Goal: Purchase product/service

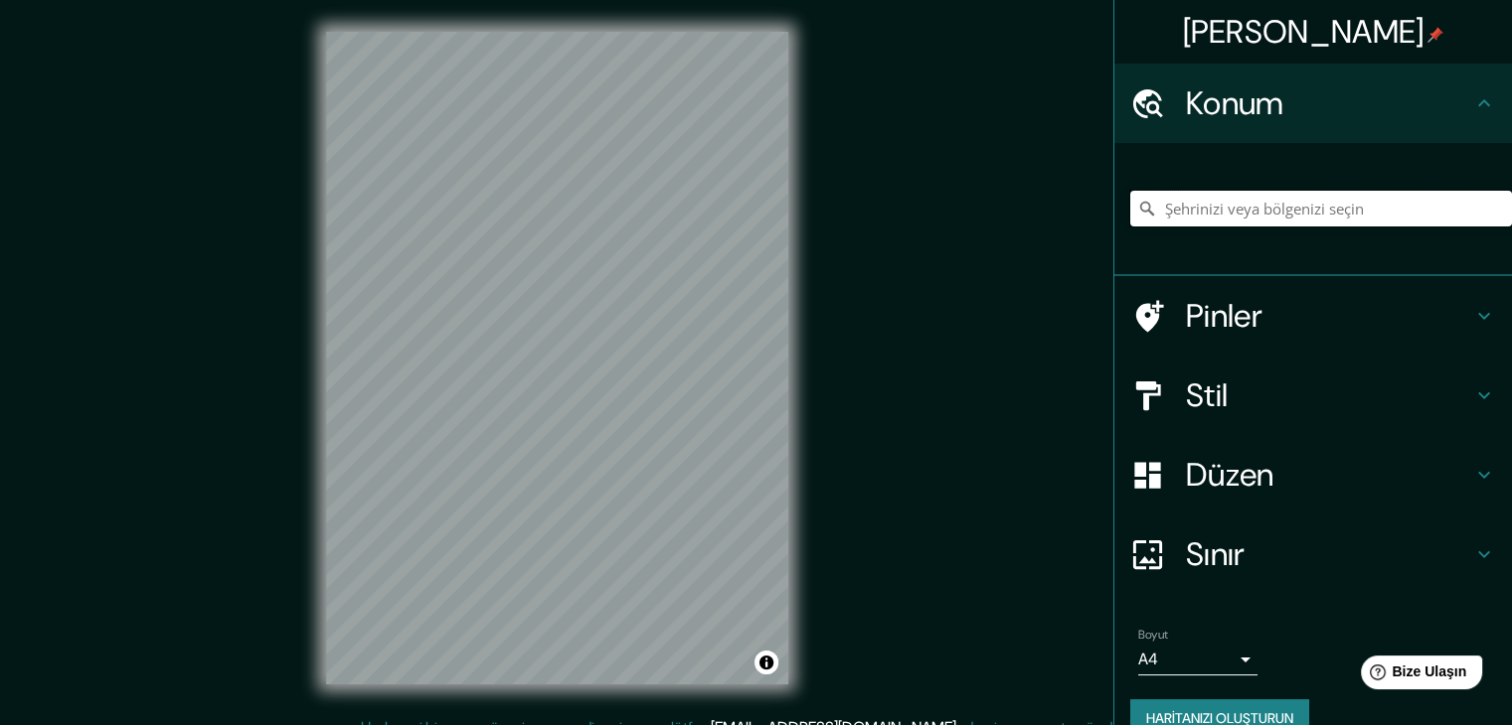
click at [1233, 204] on input "Şehrinizi veya bölgenizi seçin" at bounding box center [1321, 209] width 382 height 36
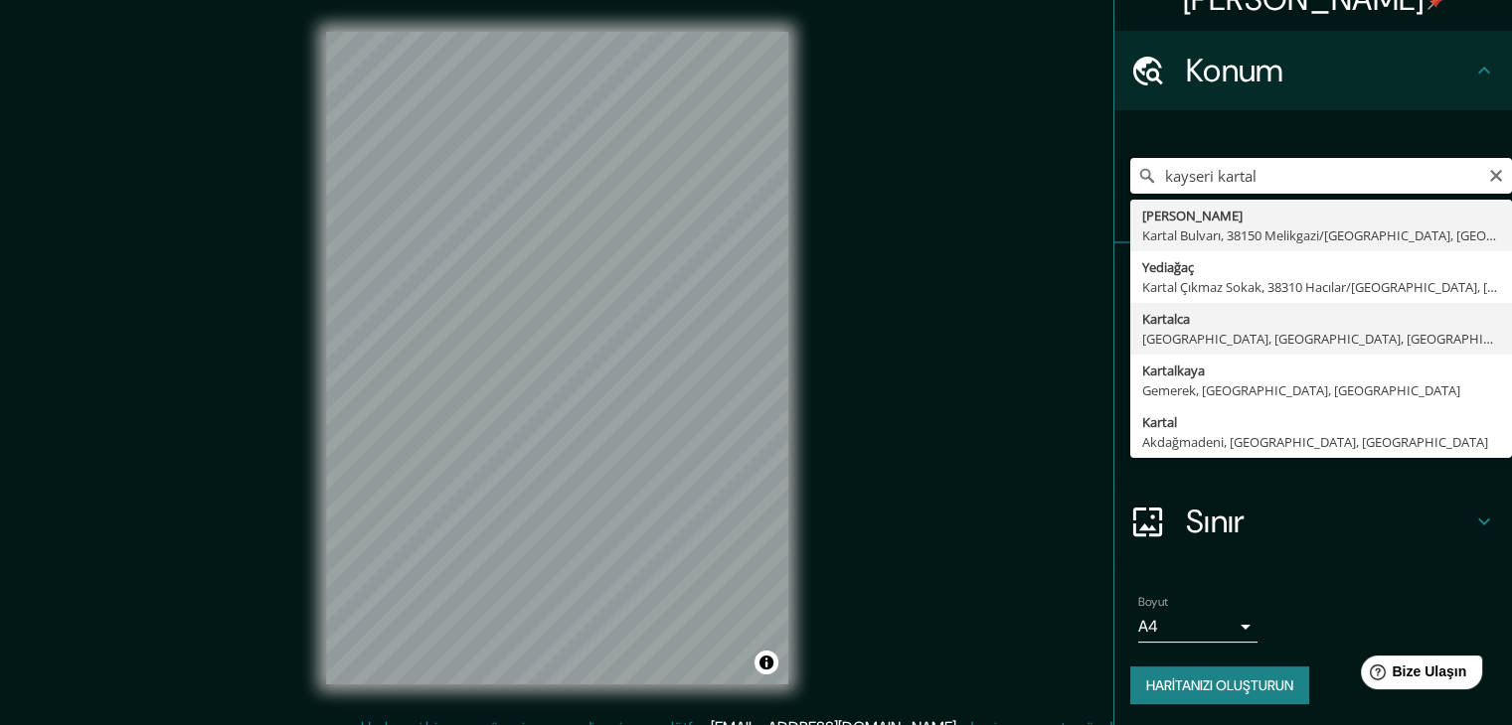
scroll to position [35, 0]
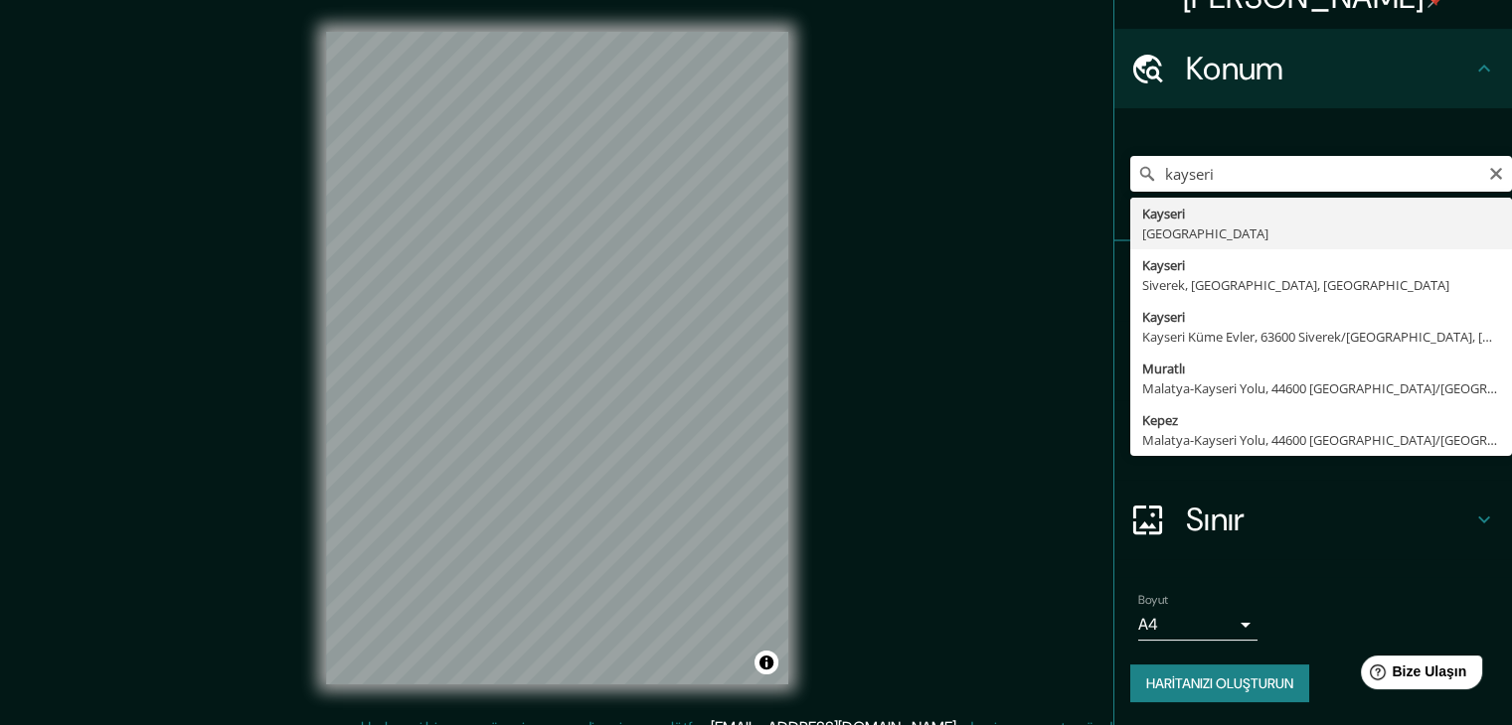
type input "[GEOGRAPHIC_DATA], [GEOGRAPHIC_DATA]"
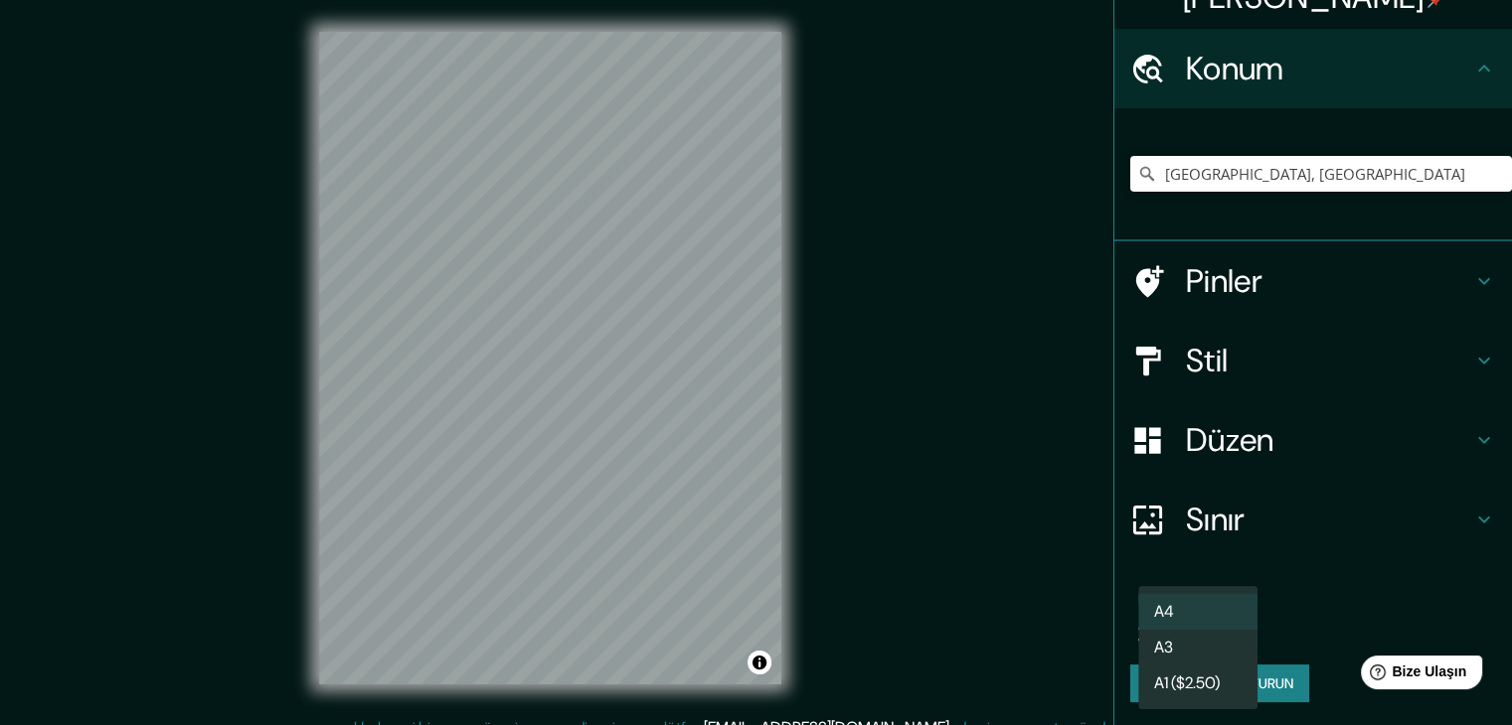
click at [1173, 626] on body "Haritalama Konum Kayseri, Türkiye Pinler Stil Düzen Sınır Bir kenarlık seçin. İ…" at bounding box center [756, 362] width 1512 height 725
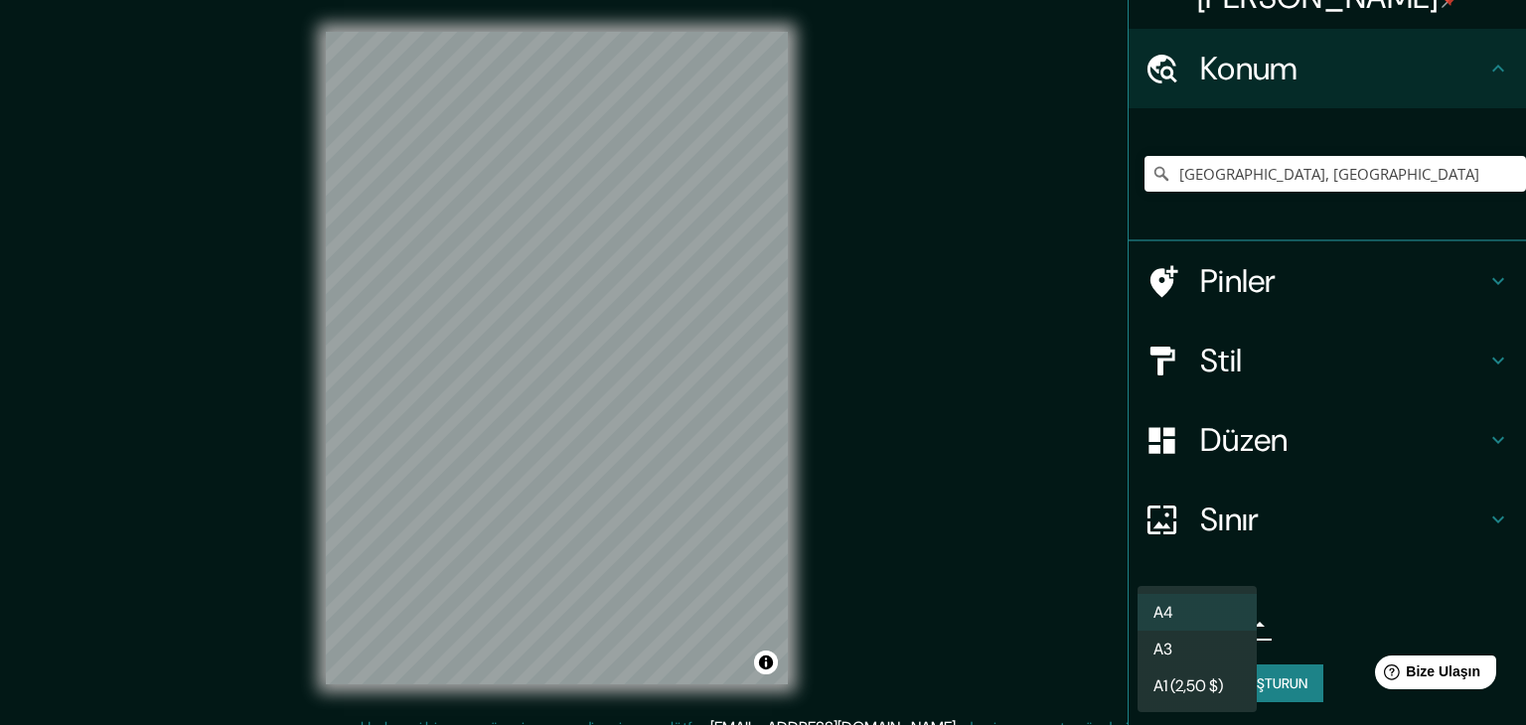
click at [1194, 662] on li "A3" at bounding box center [1197, 649] width 119 height 37
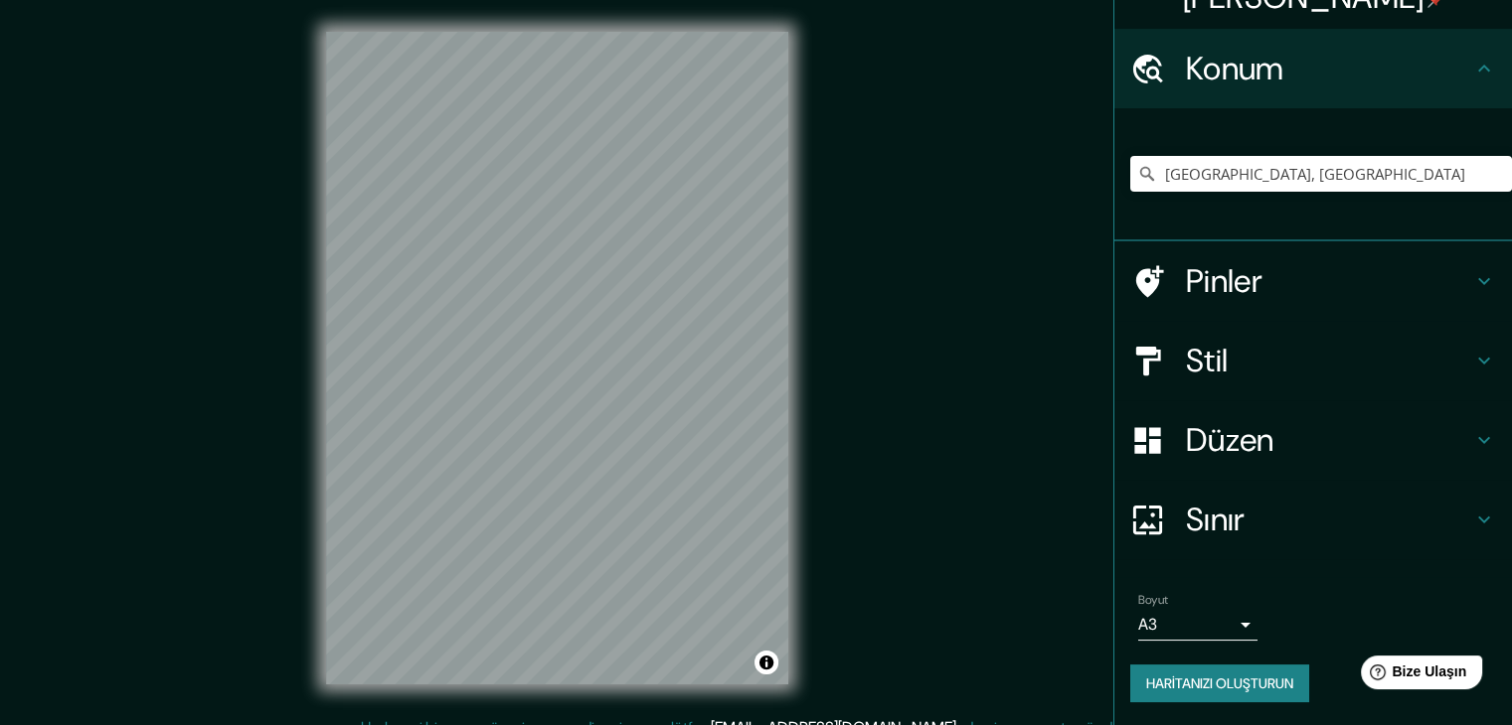
click at [1223, 355] on h4 "Stil" at bounding box center [1329, 361] width 286 height 40
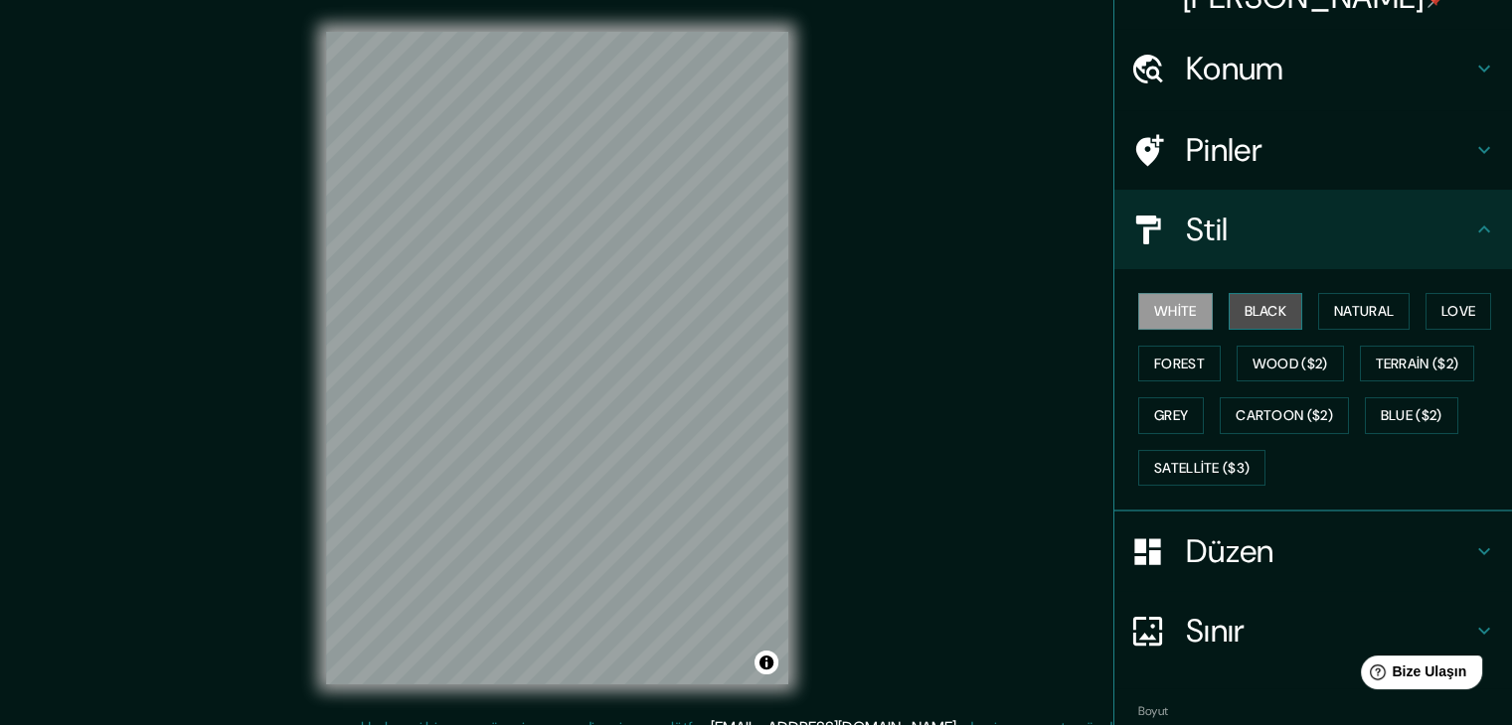
click at [1242, 310] on button "Black" at bounding box center [1265, 311] width 75 height 37
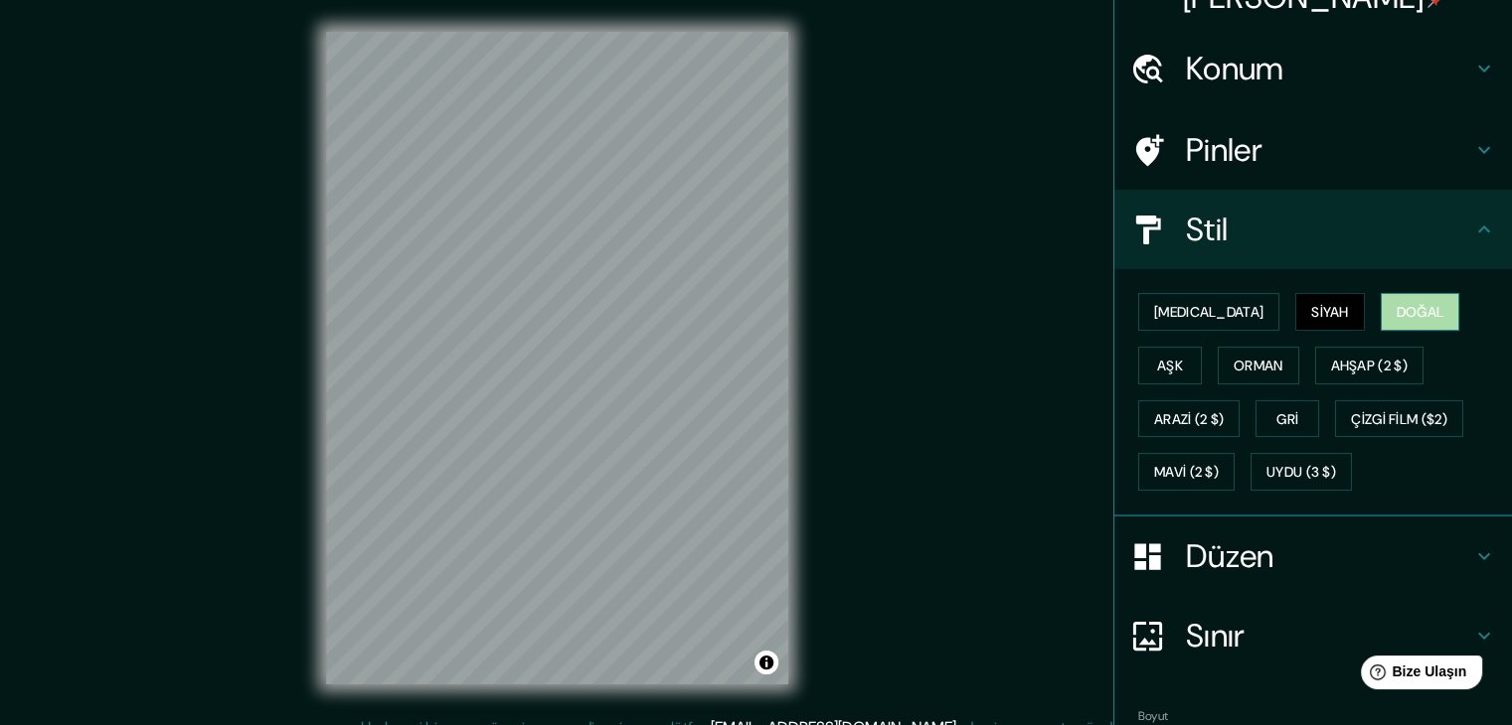
click at [1396, 303] on font "Doğal" at bounding box center [1420, 312] width 48 height 18
click at [1201, 347] on button "Aşk" at bounding box center [1170, 366] width 64 height 38
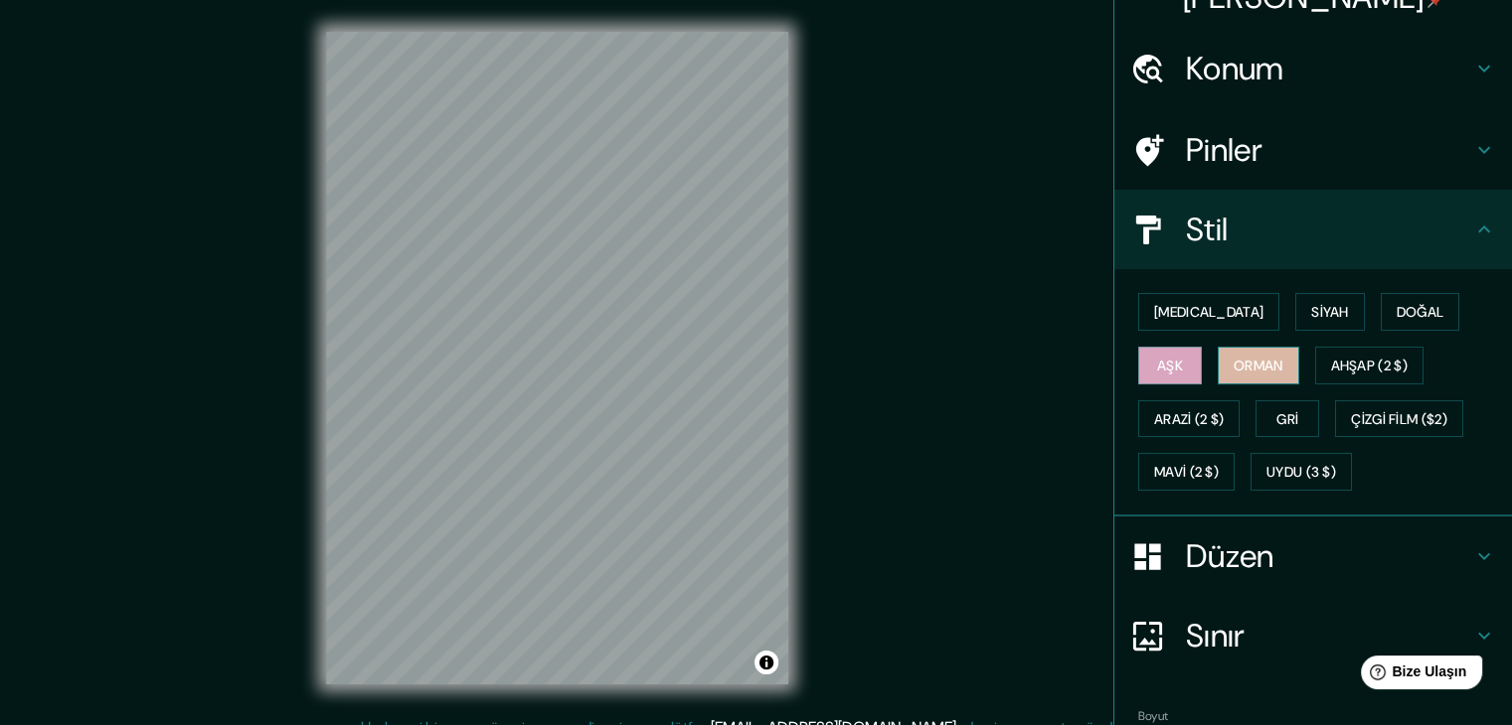
click at [1233, 357] on font "Orman" at bounding box center [1258, 366] width 50 height 18
click at [1311, 310] on font "Siyah" at bounding box center [1330, 312] width 38 height 18
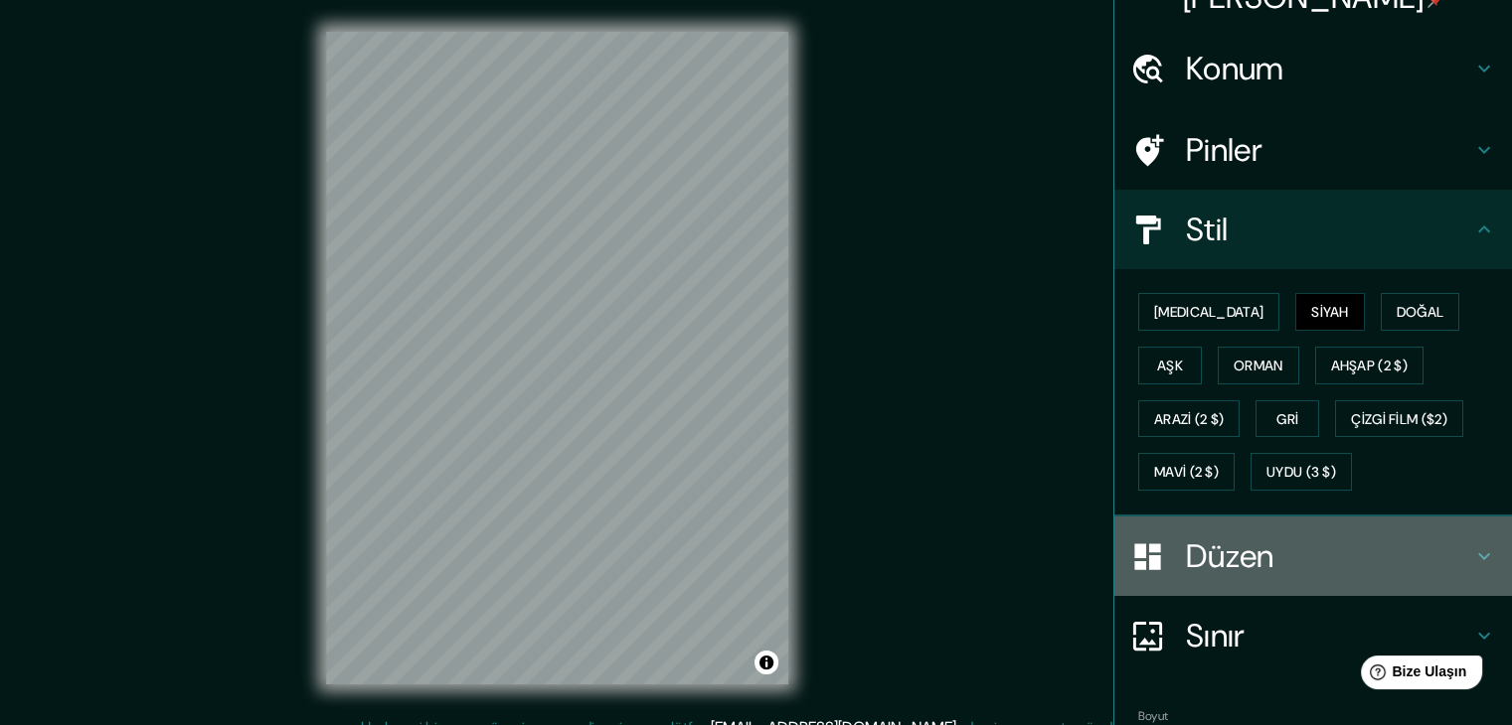
click at [1204, 554] on font "Düzen" at bounding box center [1230, 557] width 88 height 42
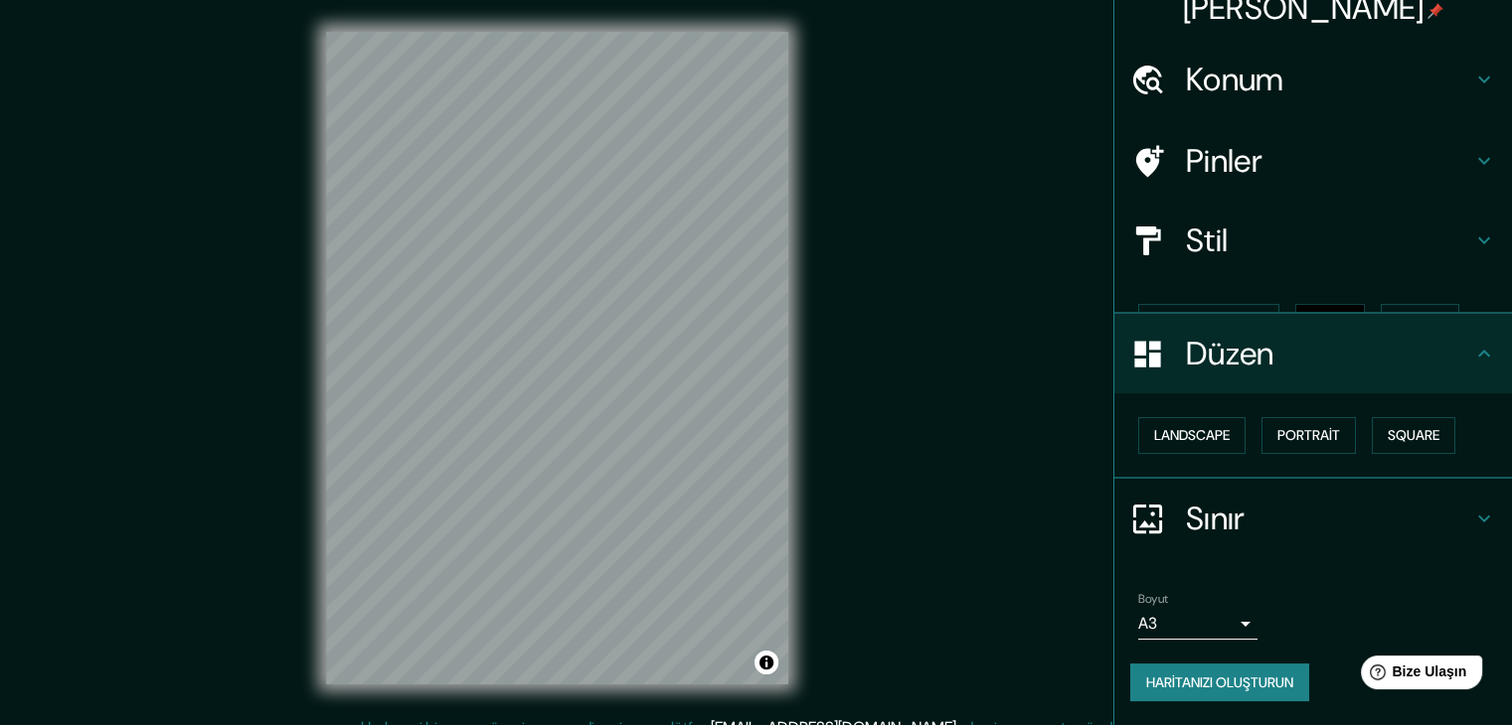
scroll to position [0, 0]
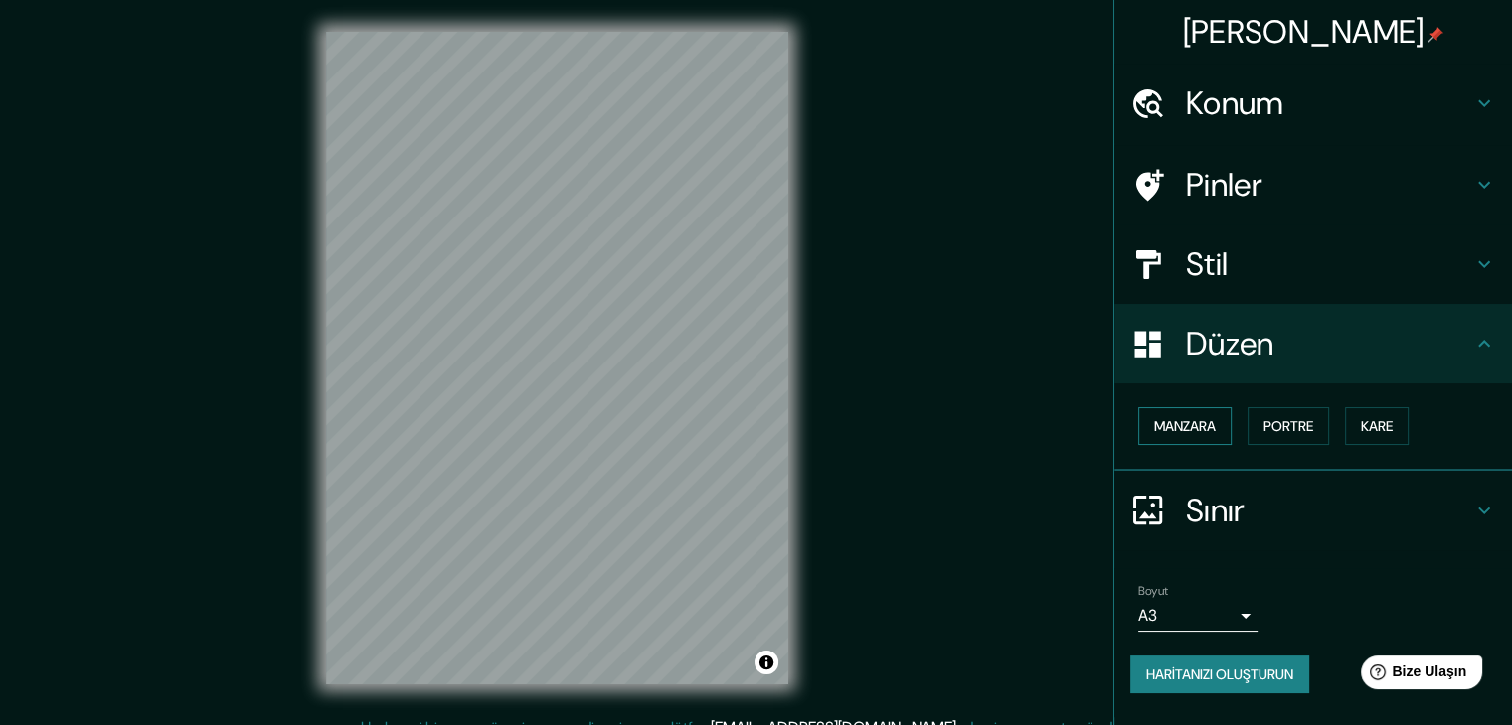
click at [1188, 437] on font "Manzara" at bounding box center [1185, 426] width 62 height 26
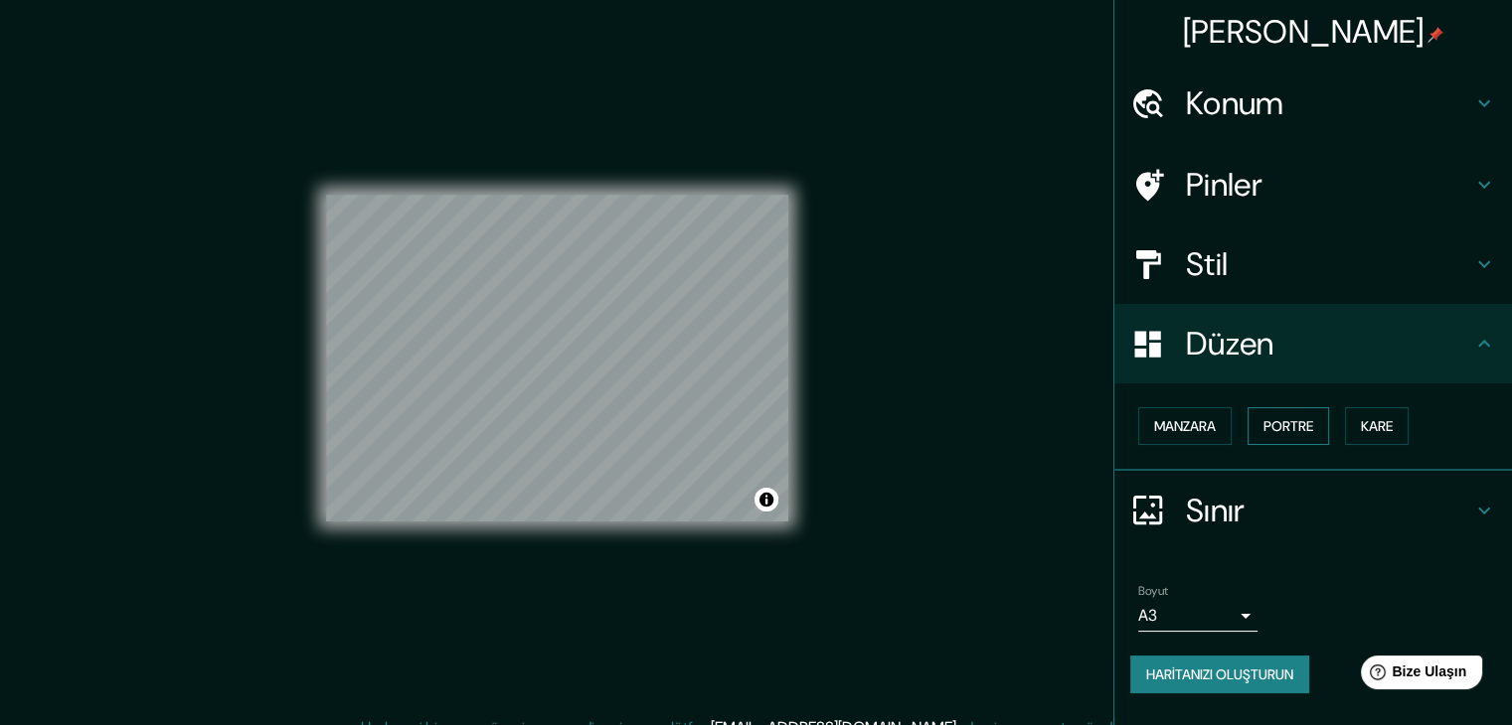
click at [1280, 425] on font "Portre" at bounding box center [1288, 426] width 50 height 18
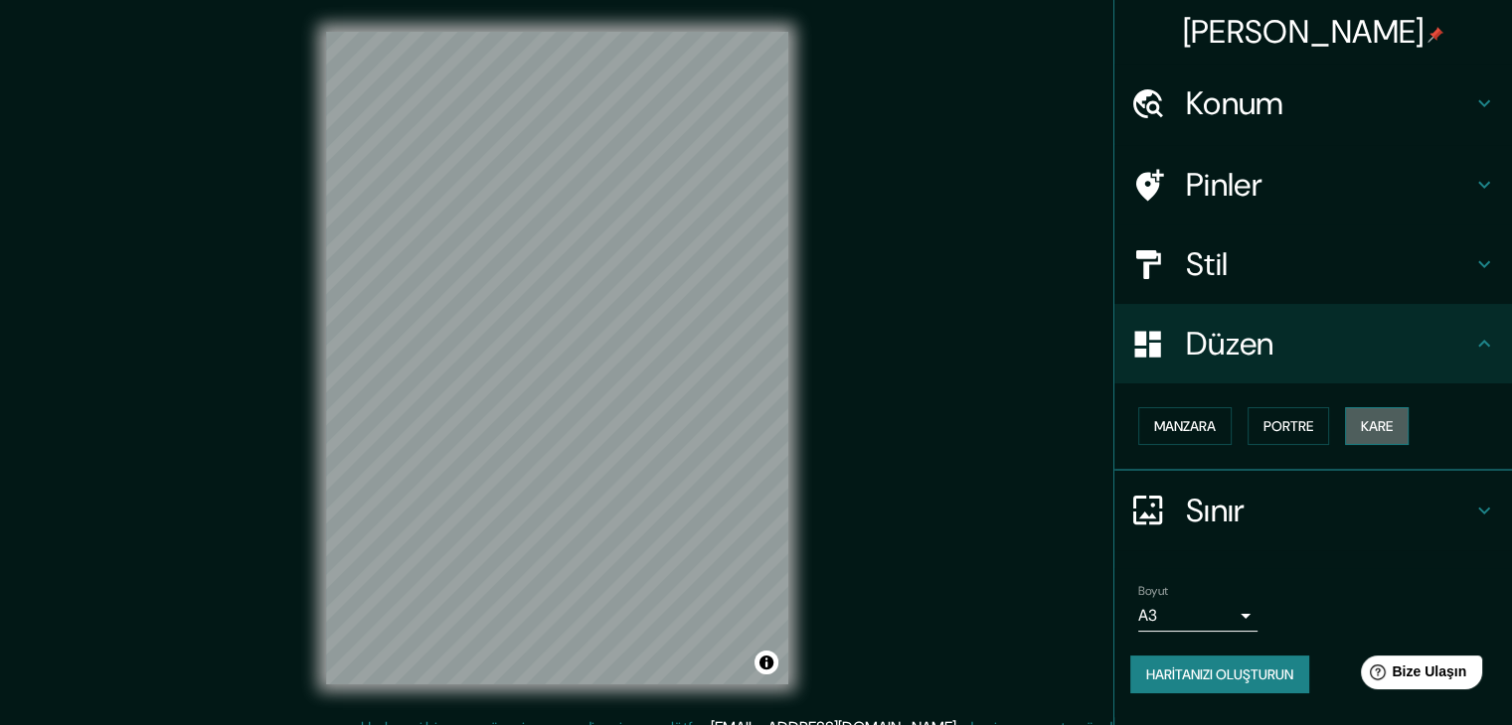
click at [1380, 417] on font "Kare" at bounding box center [1376, 426] width 32 height 18
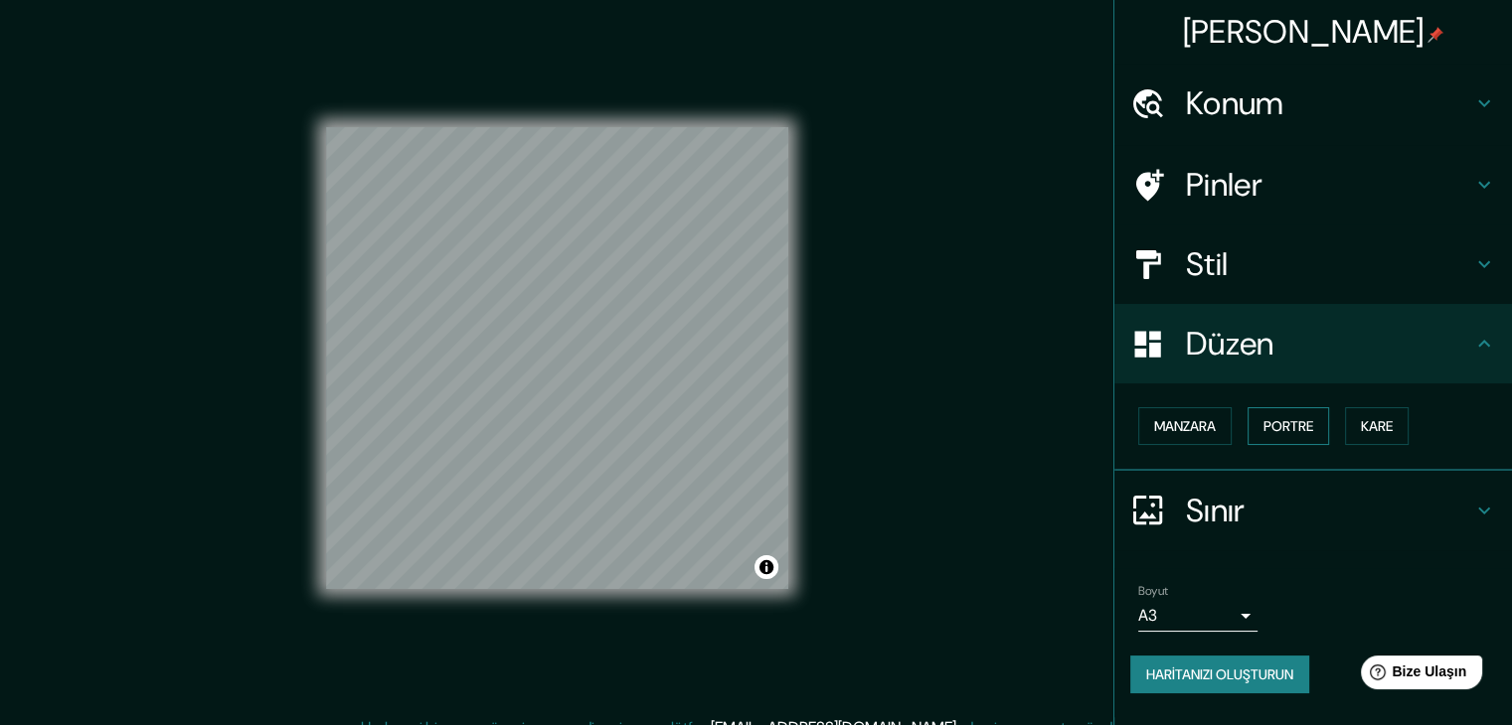
click at [1292, 422] on font "Portre" at bounding box center [1288, 426] width 50 height 18
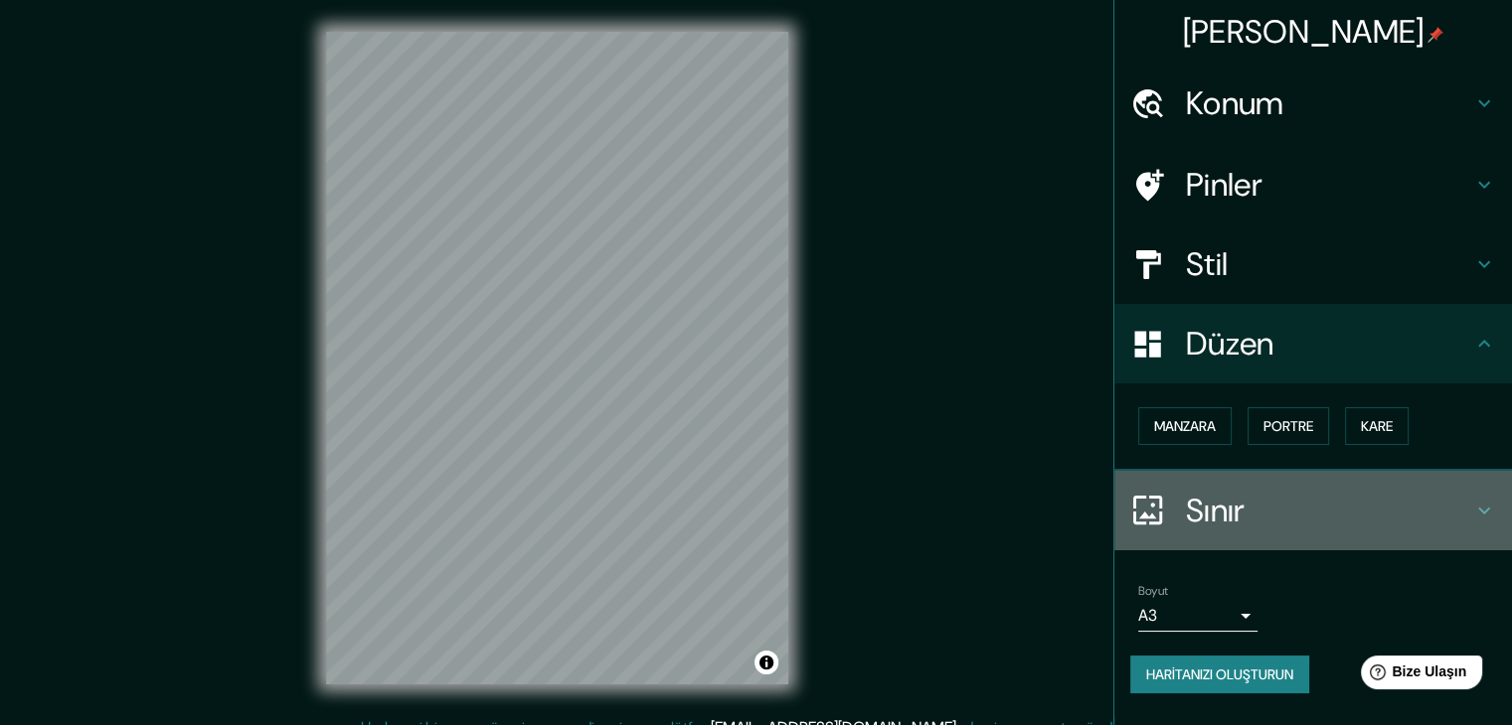
click at [1208, 514] on font "Sınır" at bounding box center [1216, 511] width 60 height 42
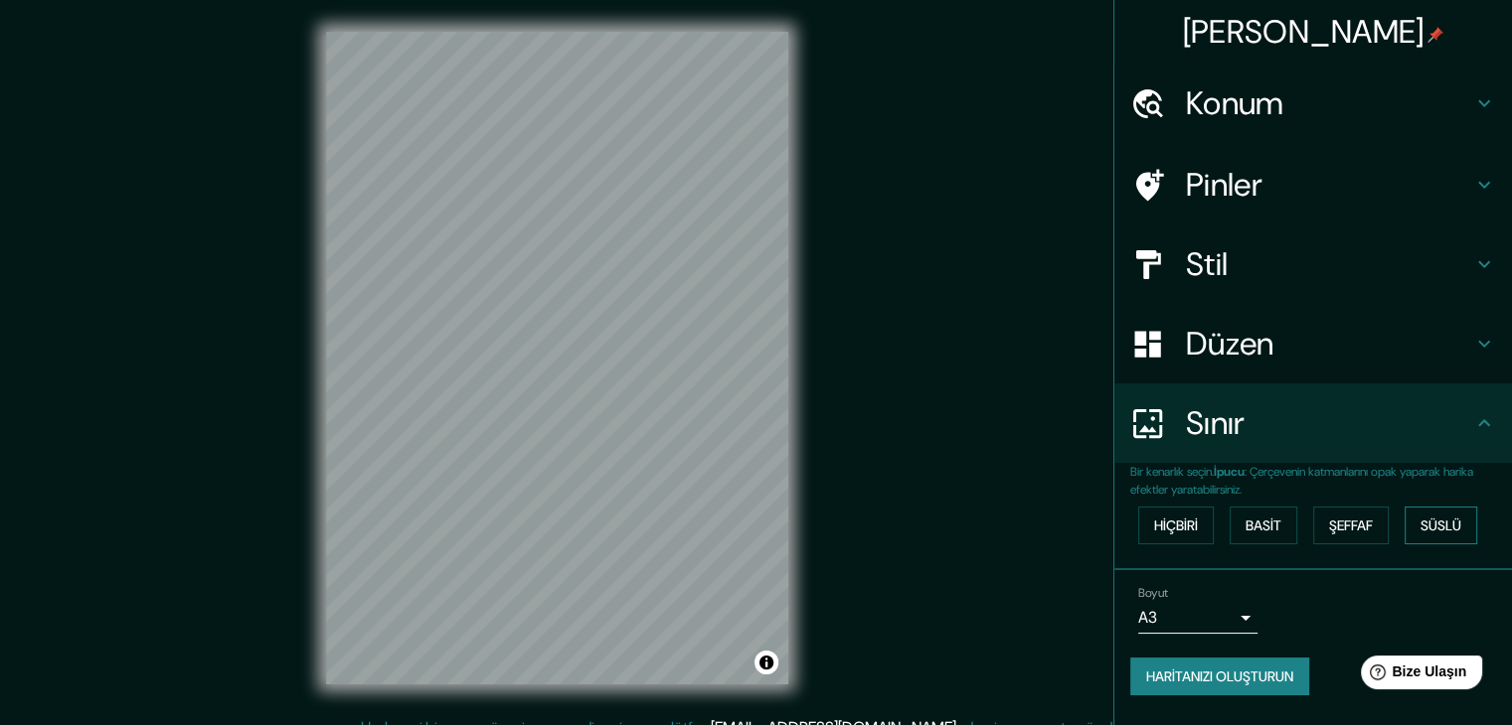
click at [1443, 517] on font "Süslü" at bounding box center [1440, 526] width 41 height 18
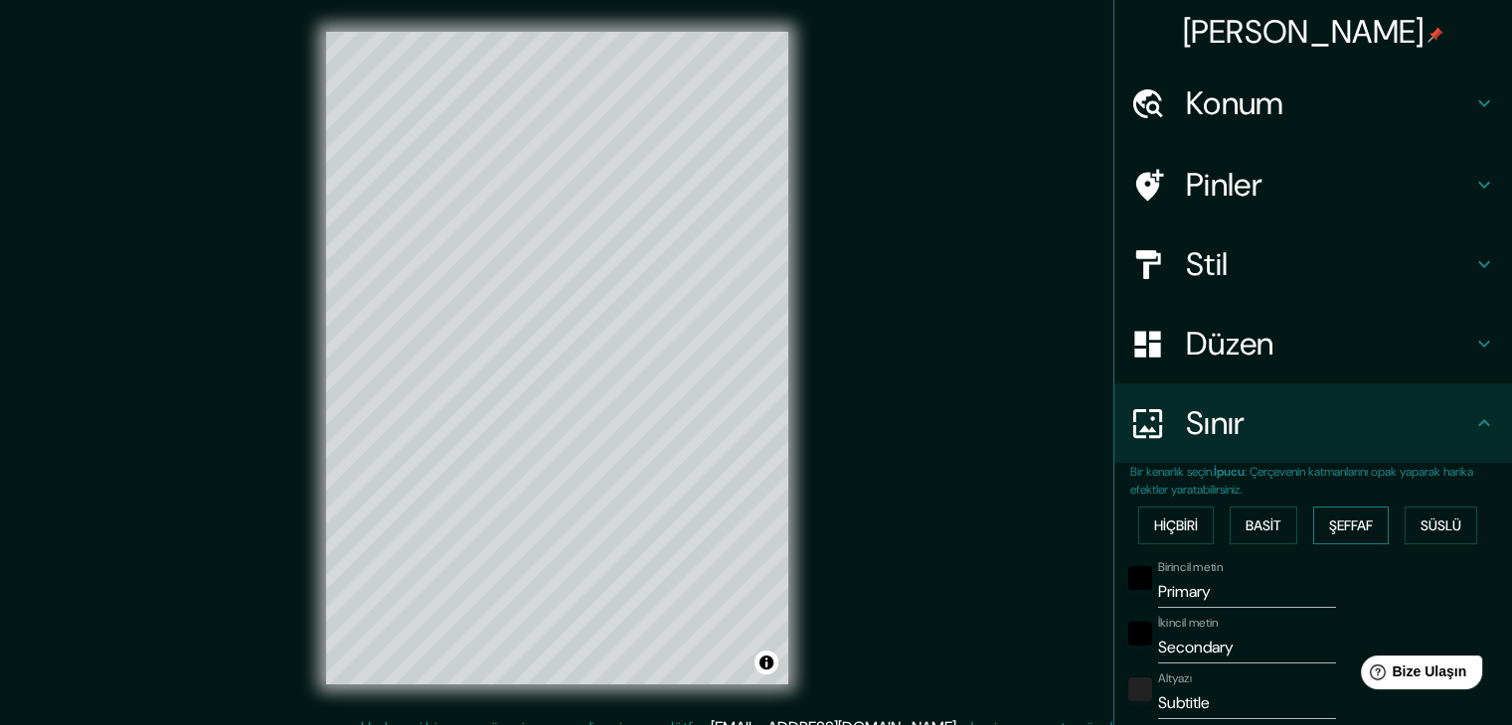
click at [1364, 529] on button "Şeffaf" at bounding box center [1351, 526] width 76 height 38
click at [1245, 526] on font "Basit" at bounding box center [1263, 526] width 36 height 18
click at [1196, 524] on button "Hiçbiri" at bounding box center [1176, 526] width 76 height 38
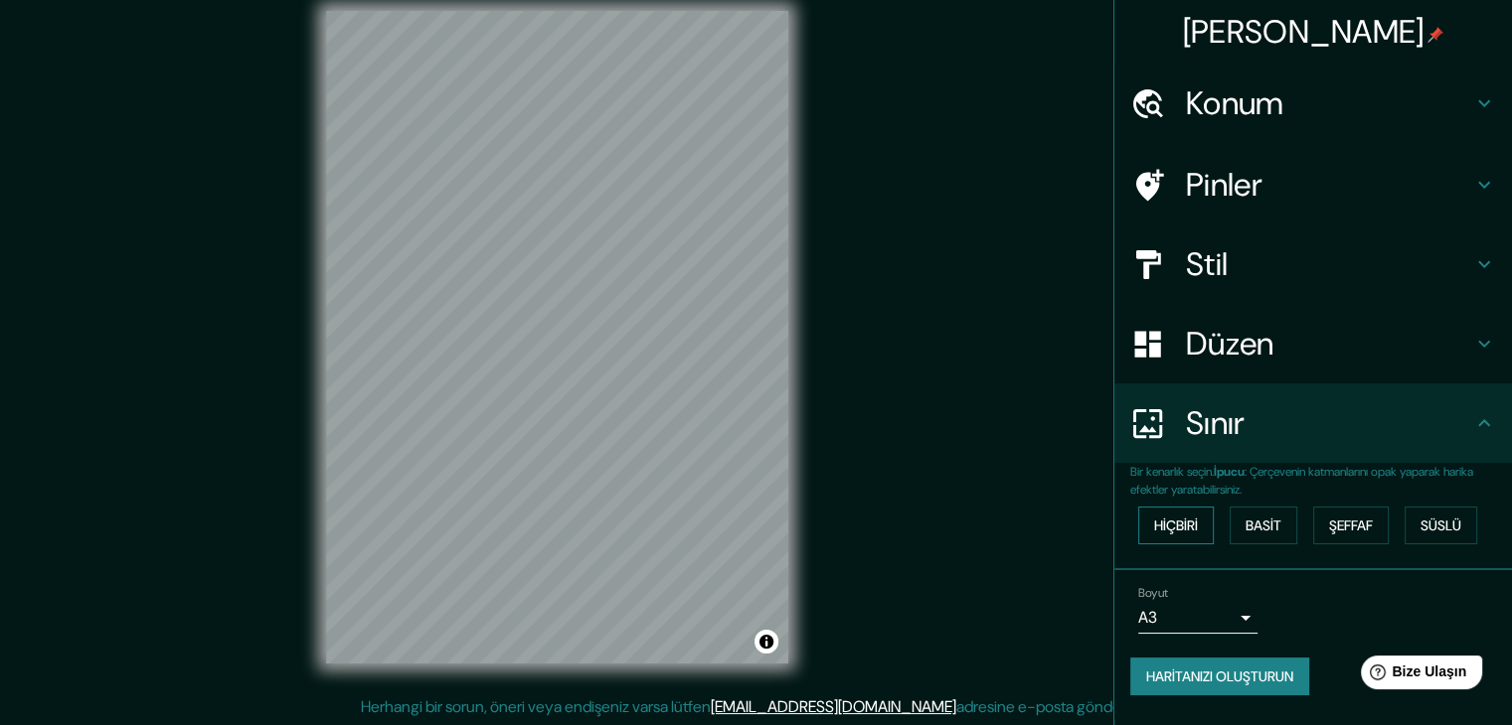
scroll to position [23, 0]
click at [1262, 524] on font "Basit" at bounding box center [1263, 526] width 36 height 18
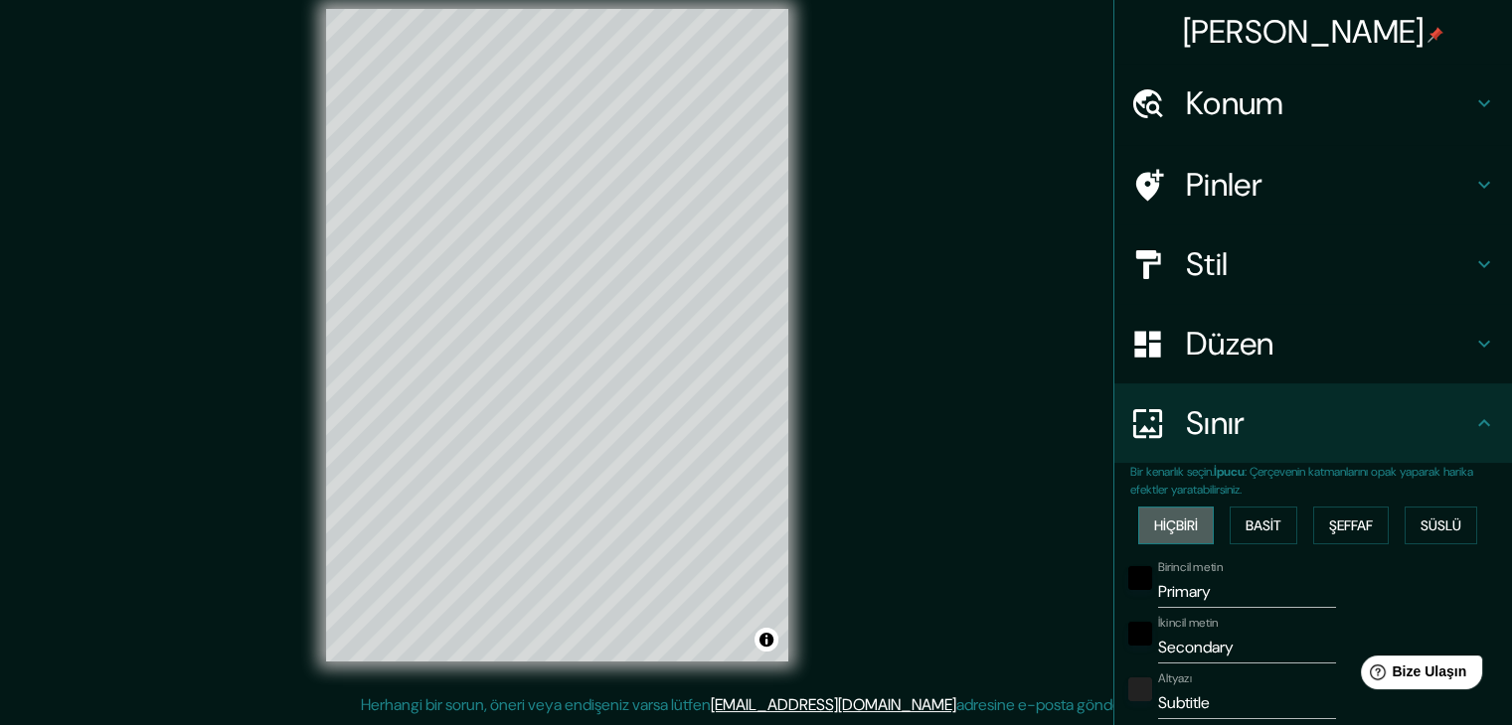
click at [1193, 527] on button "Hiçbiri" at bounding box center [1176, 526] width 76 height 38
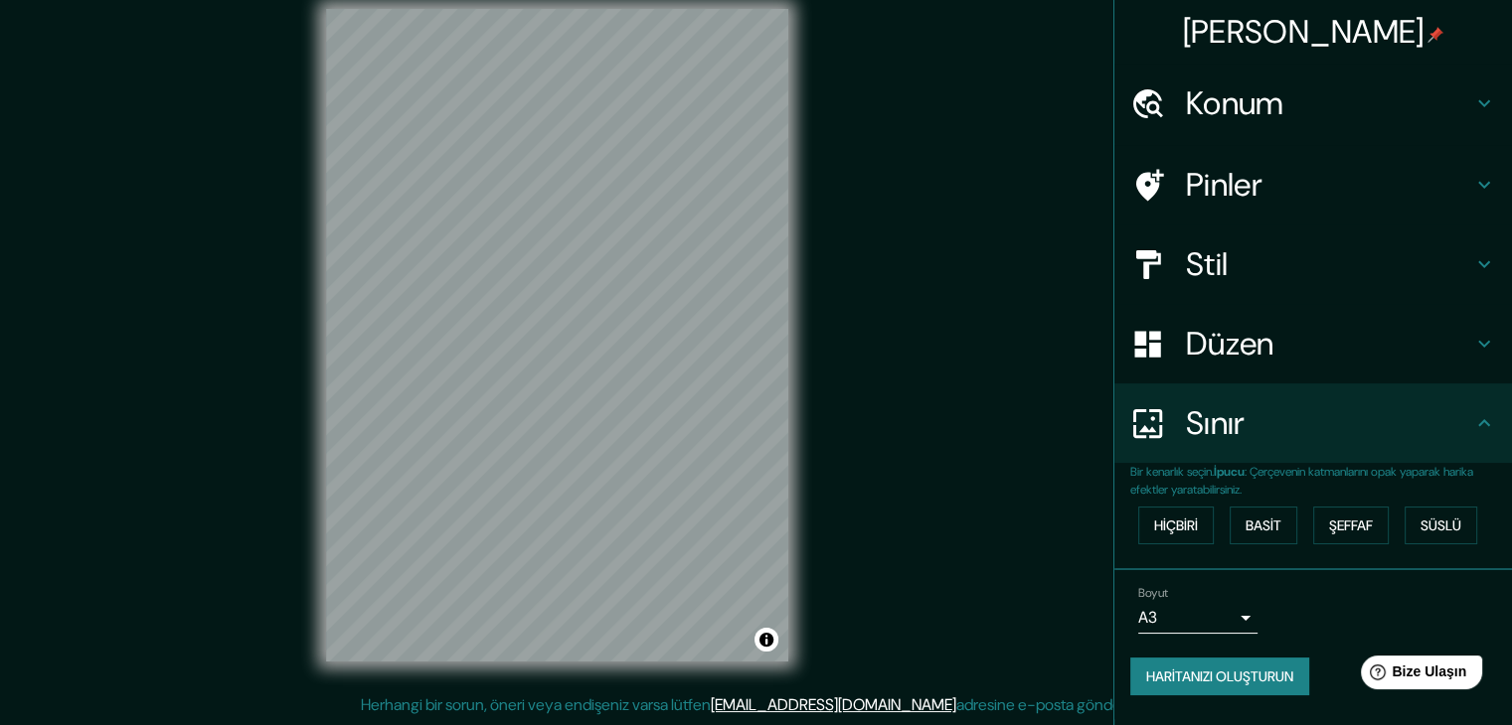
click at [1310, 87] on h4 "Konum" at bounding box center [1329, 103] width 286 height 40
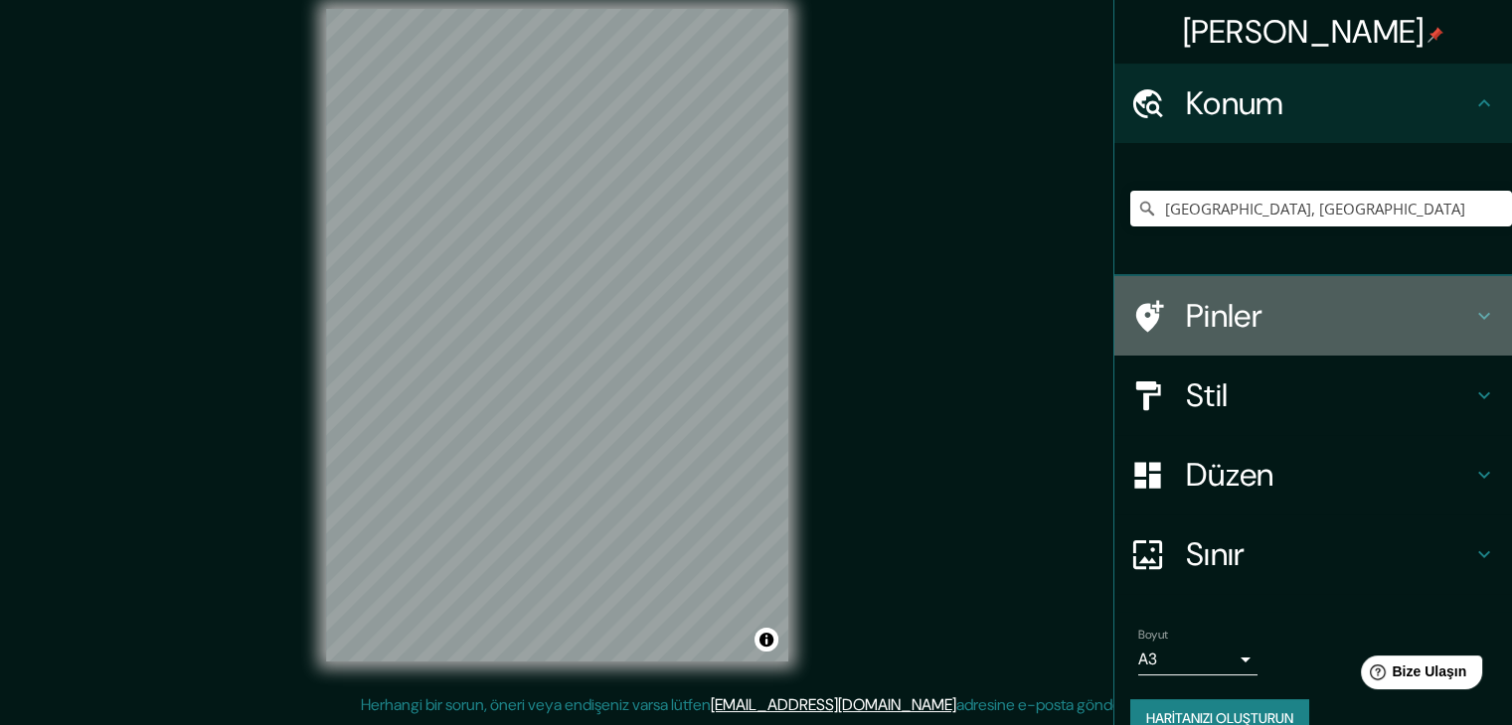
click at [1234, 320] on font "Pinler" at bounding box center [1224, 316] width 77 height 42
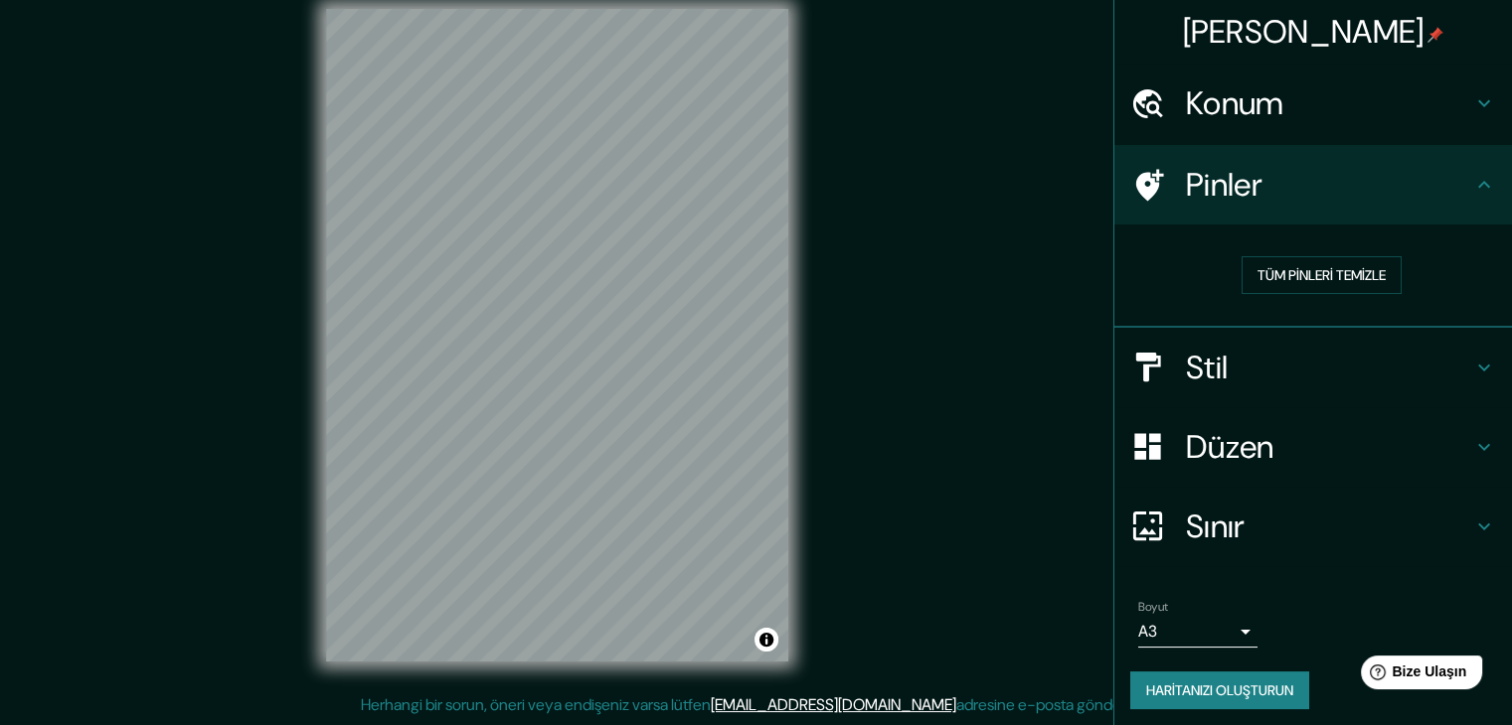
click at [1256, 358] on h4 "Stil" at bounding box center [1329, 368] width 286 height 40
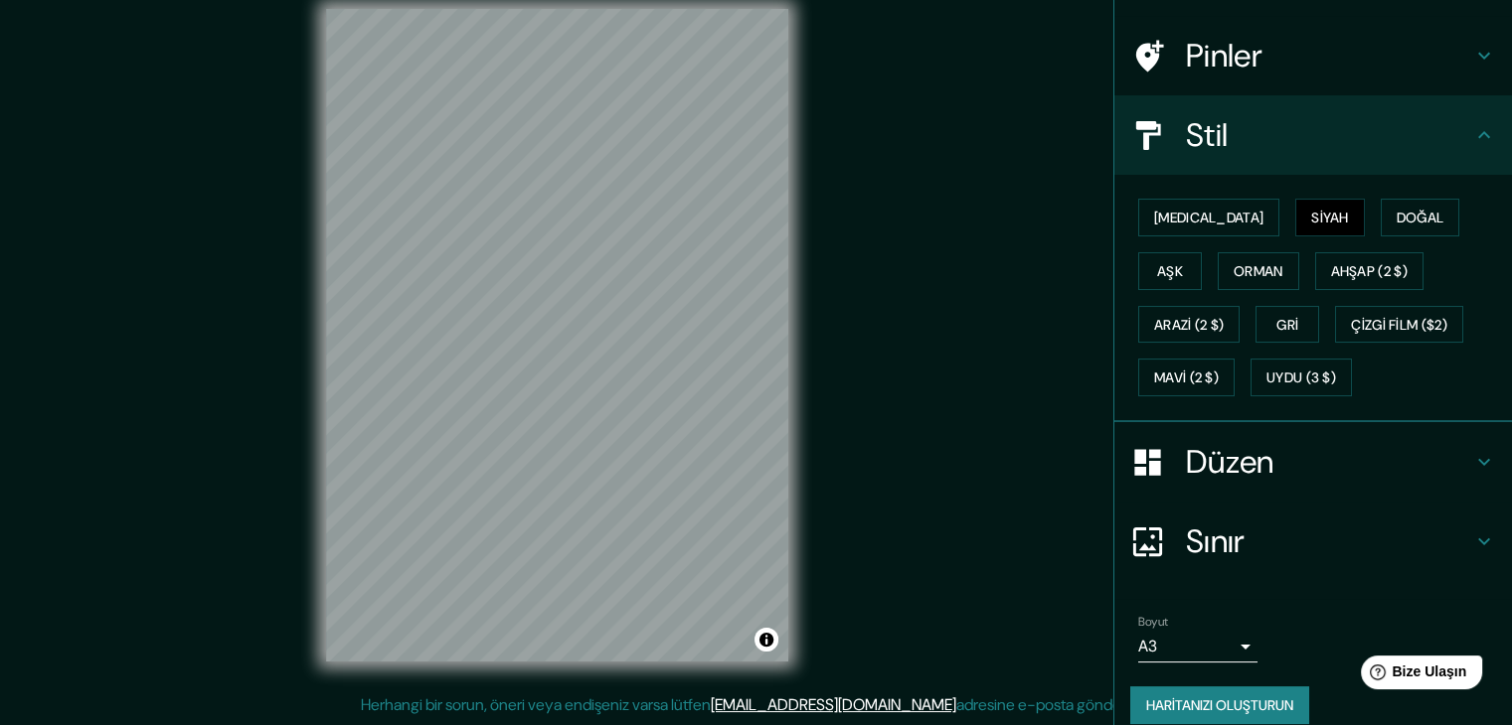
scroll to position [147, 0]
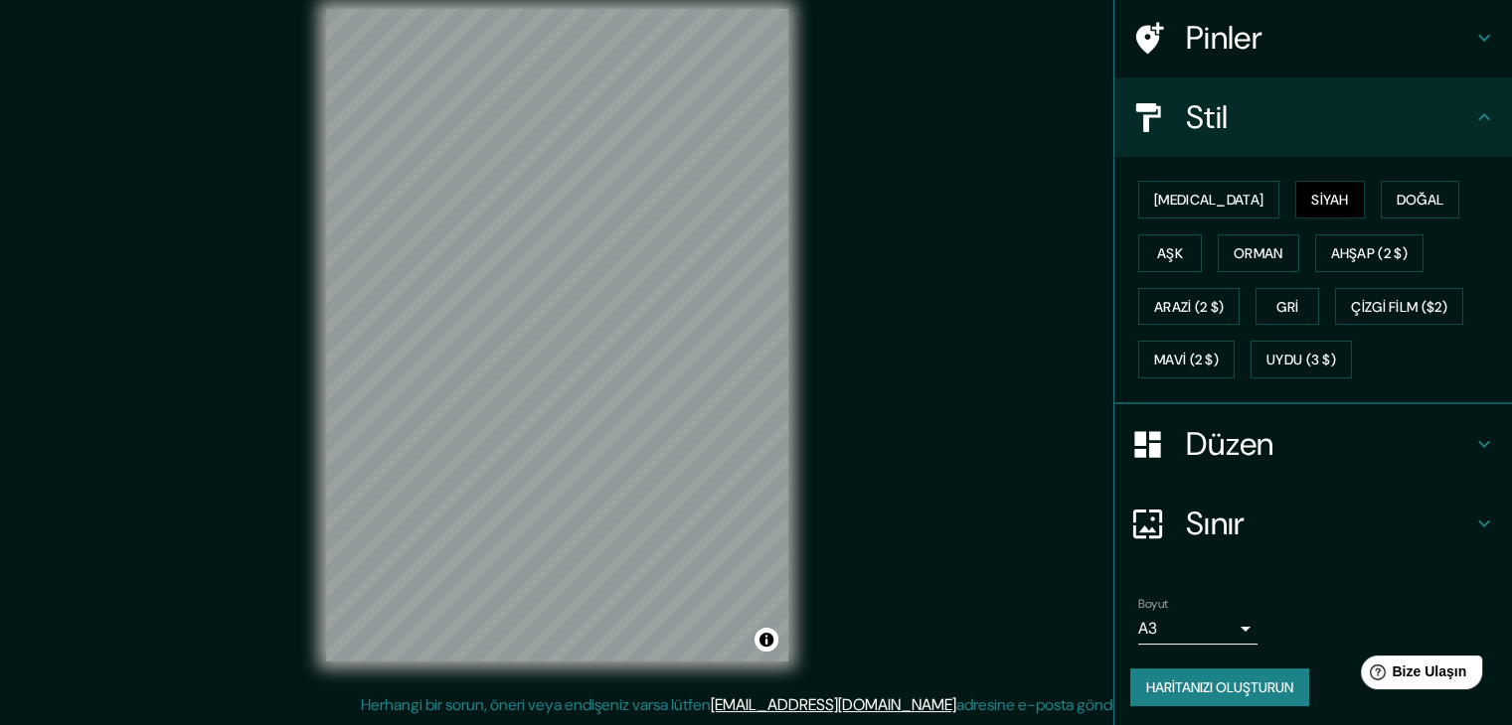
click at [1235, 680] on font "Haritanızı oluşturun" at bounding box center [1219, 688] width 147 height 18
click at [1189, 683] on font "Haritanızı oluşturun" at bounding box center [1219, 688] width 147 height 18
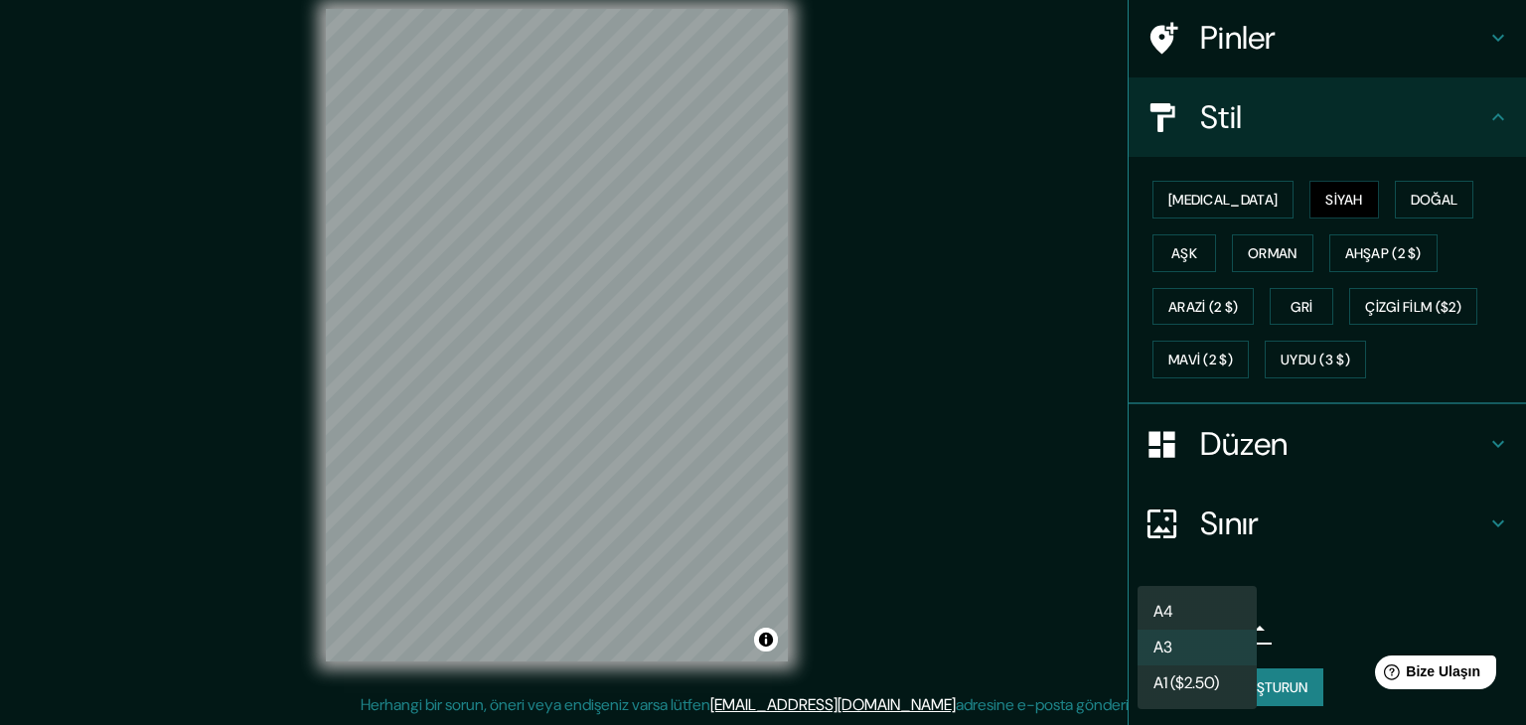
click at [1220, 637] on body "Haritalama Konum Kayseri, Türkiye Pinler Stil [MEDICAL_DATA] Siyah Doğal Aşk Or…" at bounding box center [763, 339] width 1526 height 725
click at [1217, 647] on li "A3" at bounding box center [1197, 649] width 119 height 37
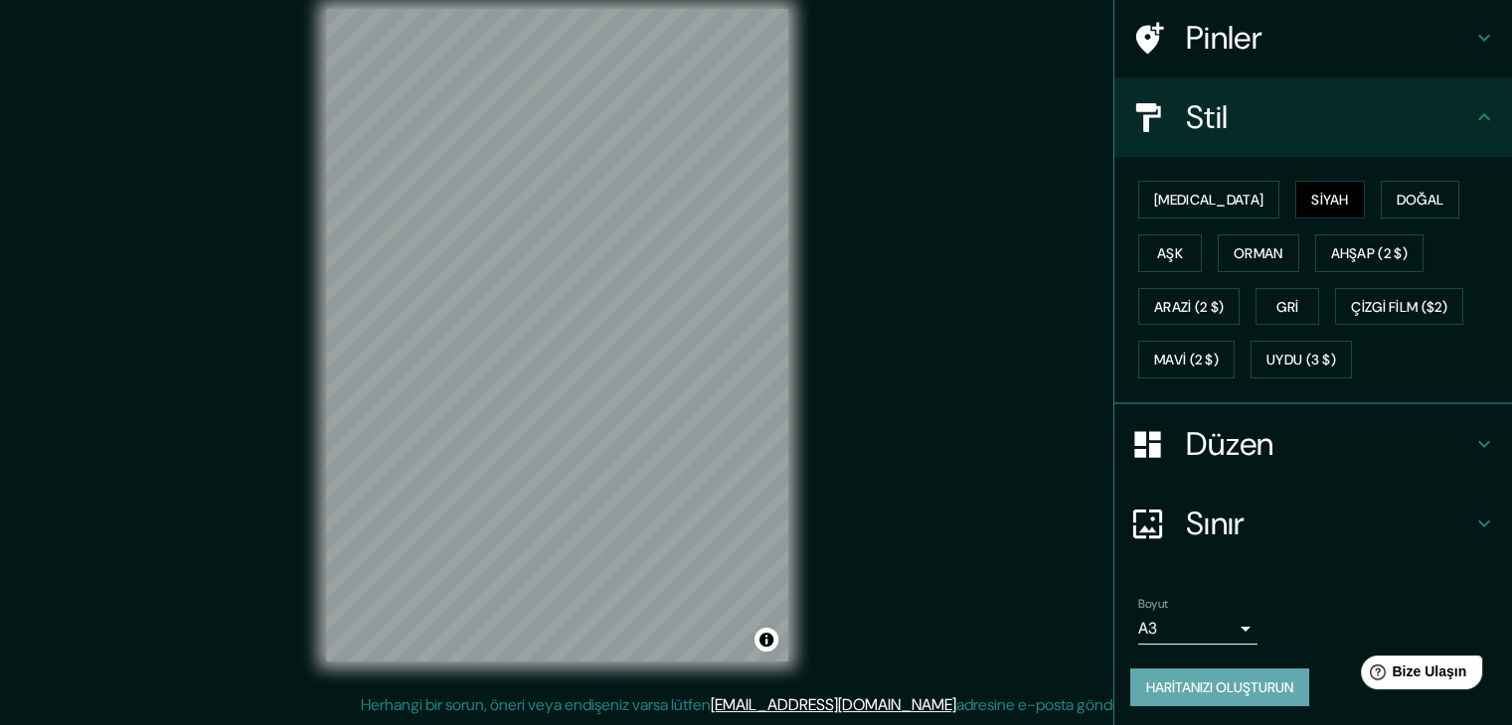
click at [1210, 680] on font "Haritanızı oluşturun" at bounding box center [1219, 688] width 147 height 18
click at [1210, 680] on div "Haritanızı oluşturun" at bounding box center [1313, 688] width 366 height 38
click at [768, 645] on button "Atıfı değiştir" at bounding box center [766, 640] width 24 height 24
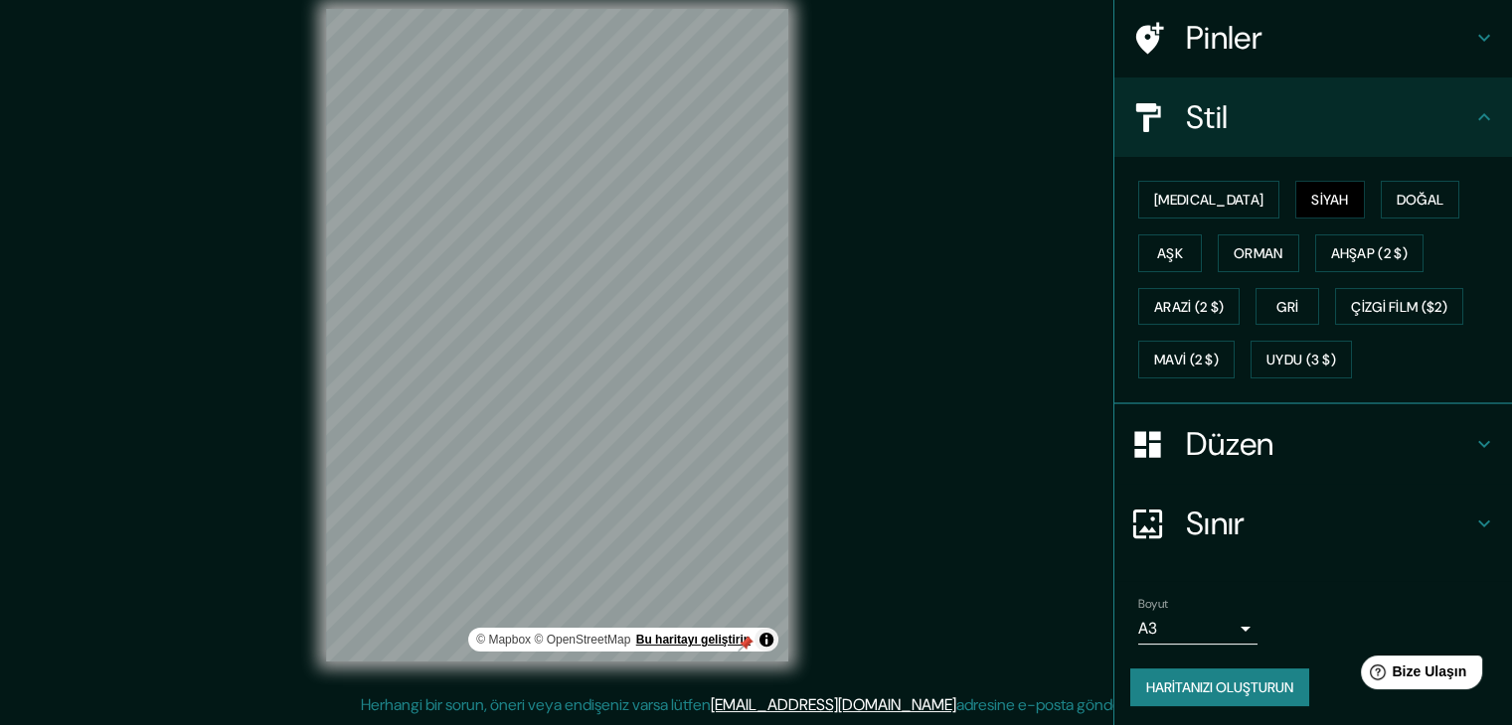
click at [713, 638] on font "Bu haritayı geliştirin" at bounding box center [693, 640] width 114 height 14
click at [1280, 681] on font "Haritanızı oluşturun" at bounding box center [1219, 688] width 147 height 18
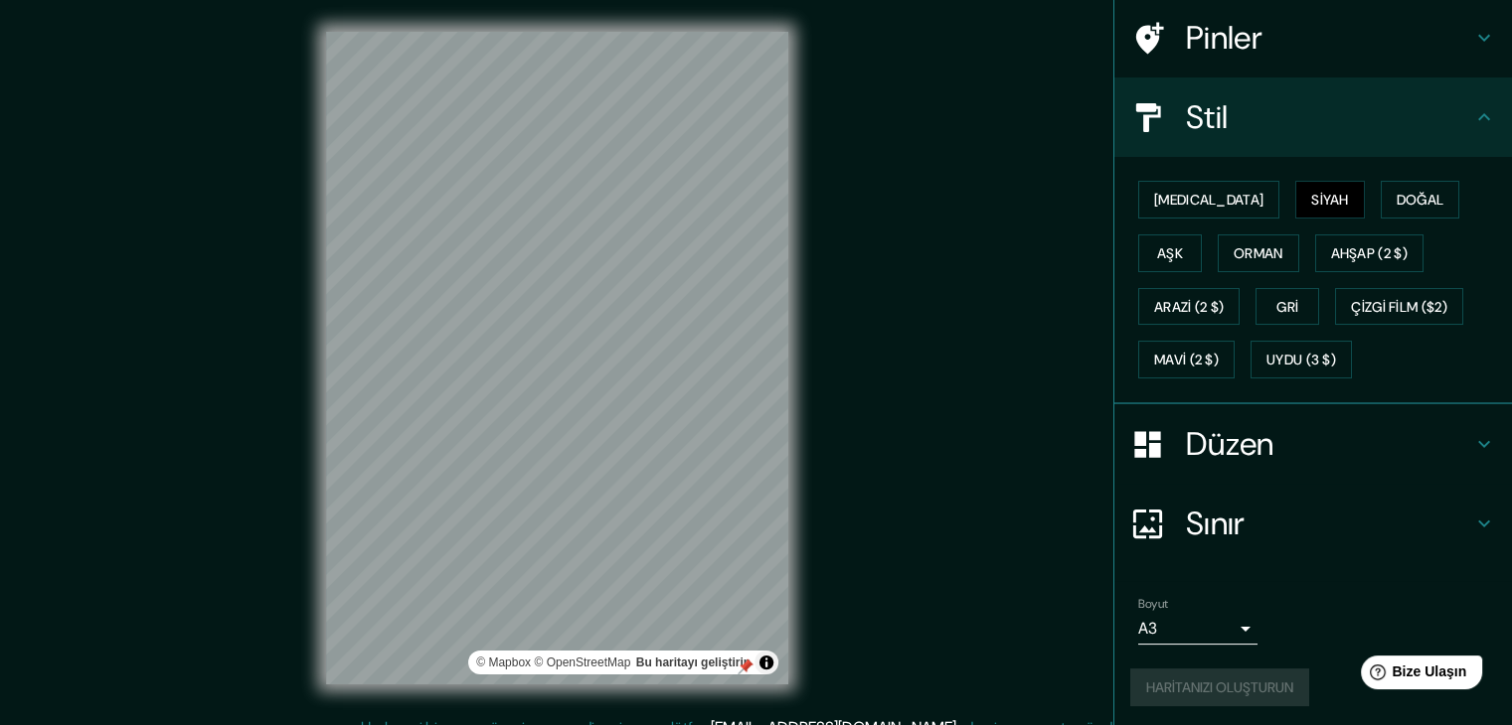
scroll to position [0, 0]
click at [1479, 29] on icon at bounding box center [1484, 38] width 24 height 24
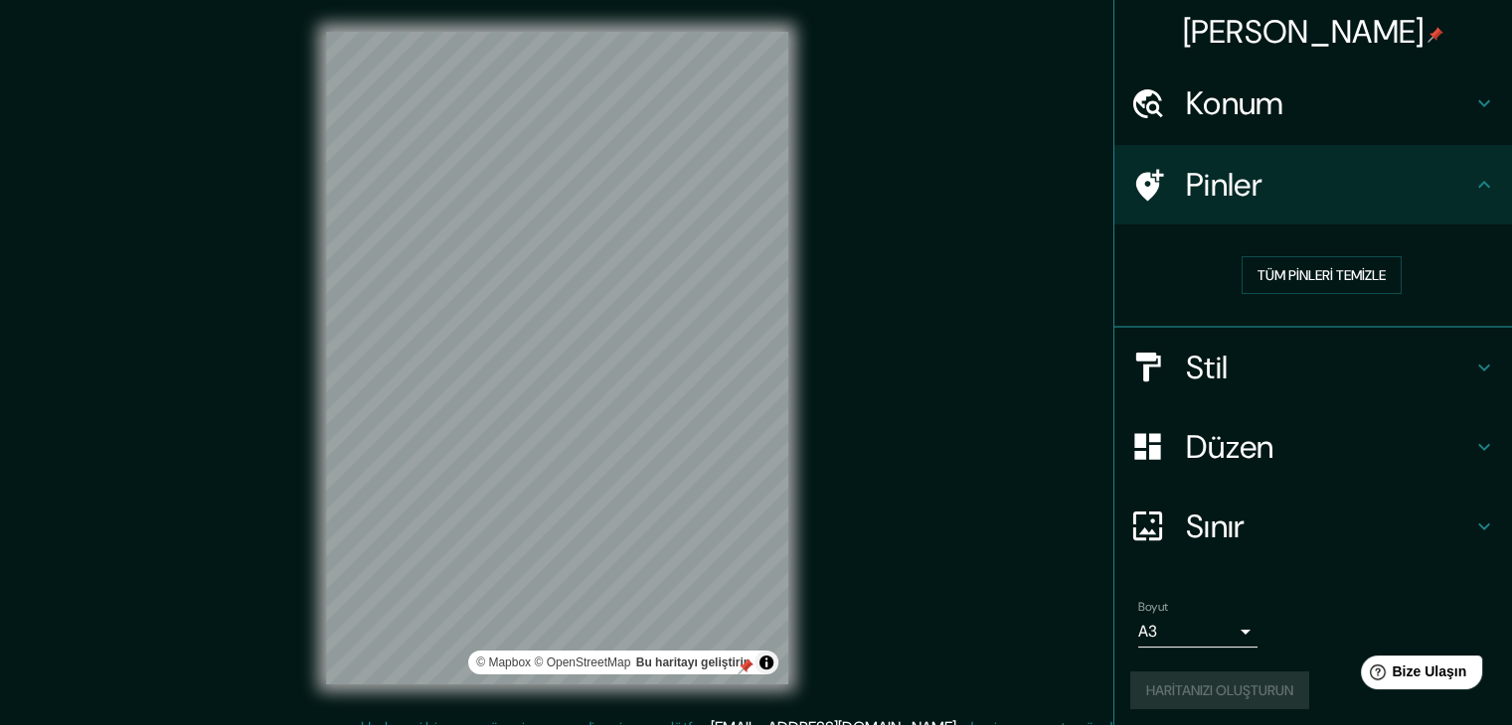
scroll to position [5, 0]
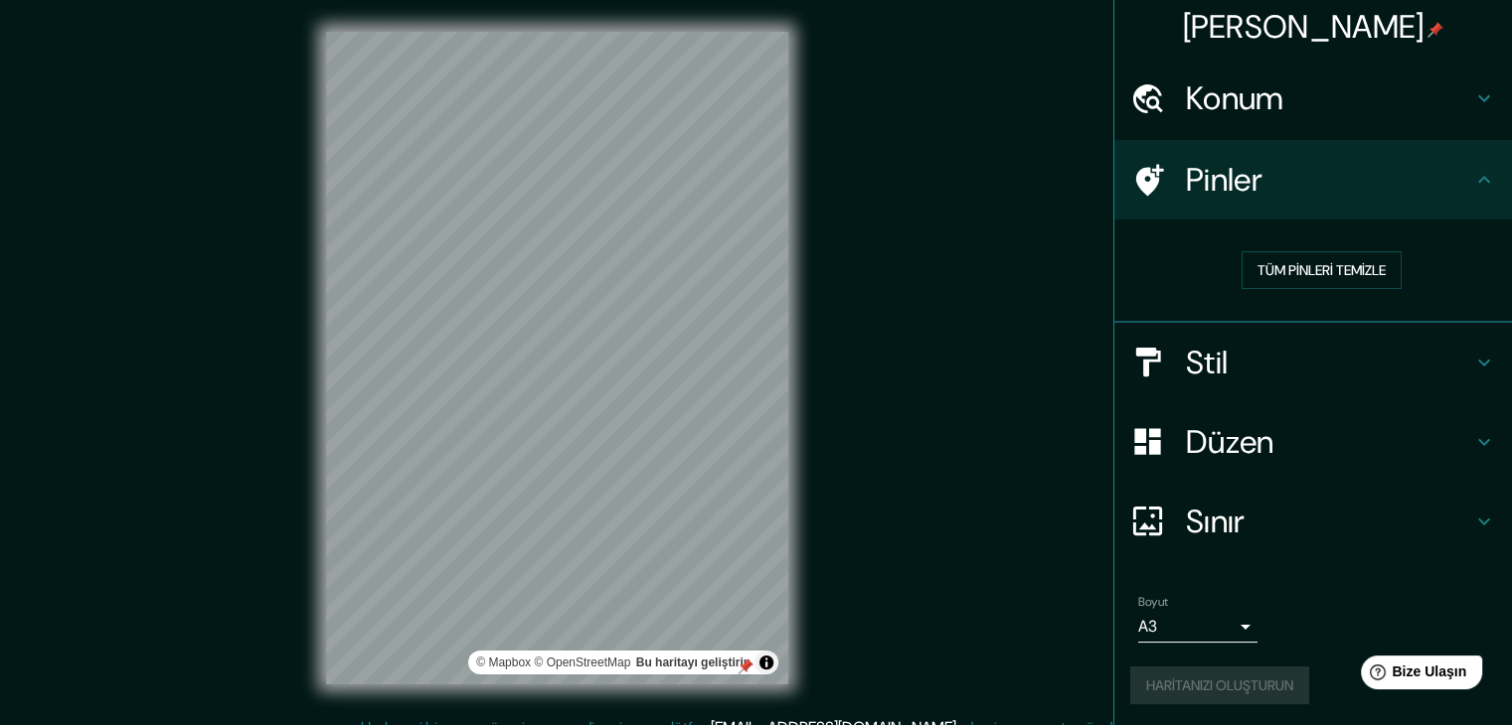
click at [1315, 30] on font "[PERSON_NAME]" at bounding box center [1303, 27] width 241 height 42
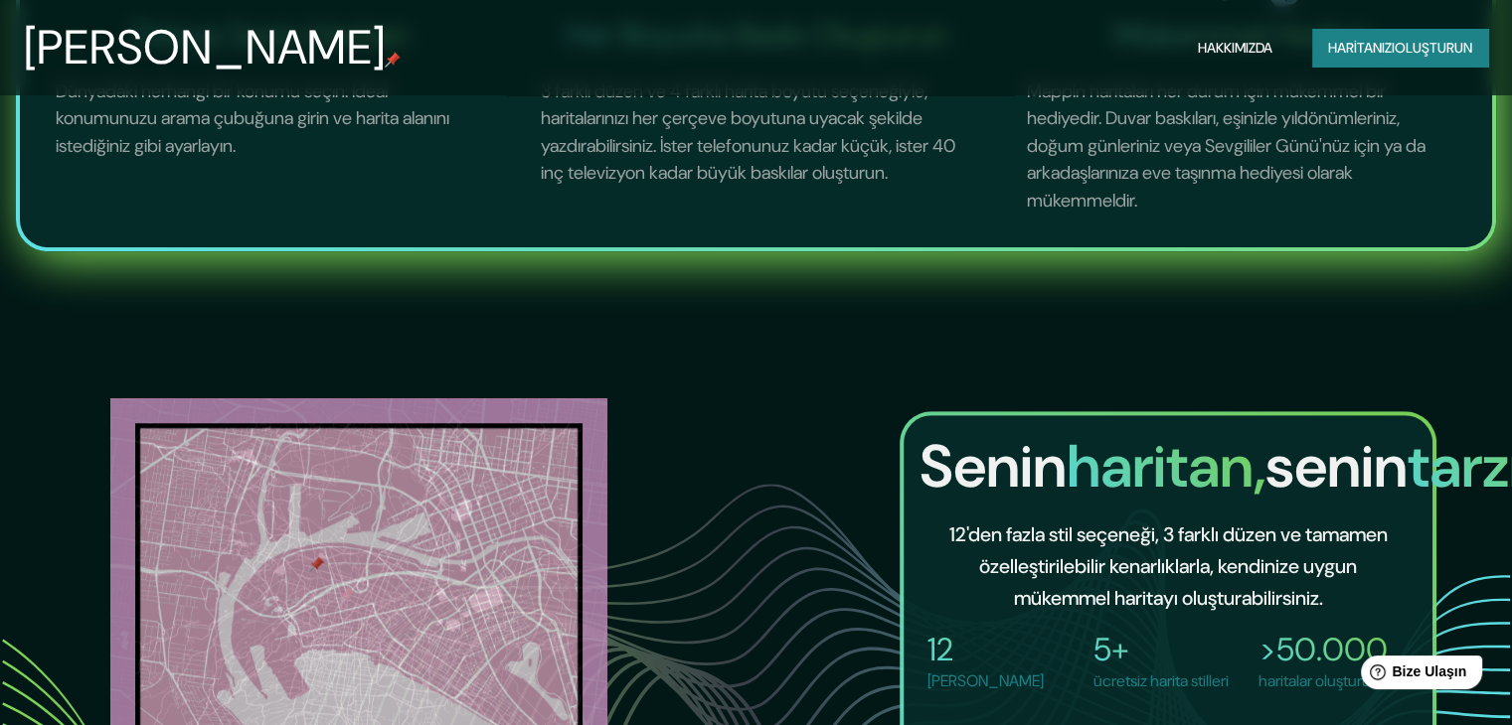
scroll to position [1391, 0]
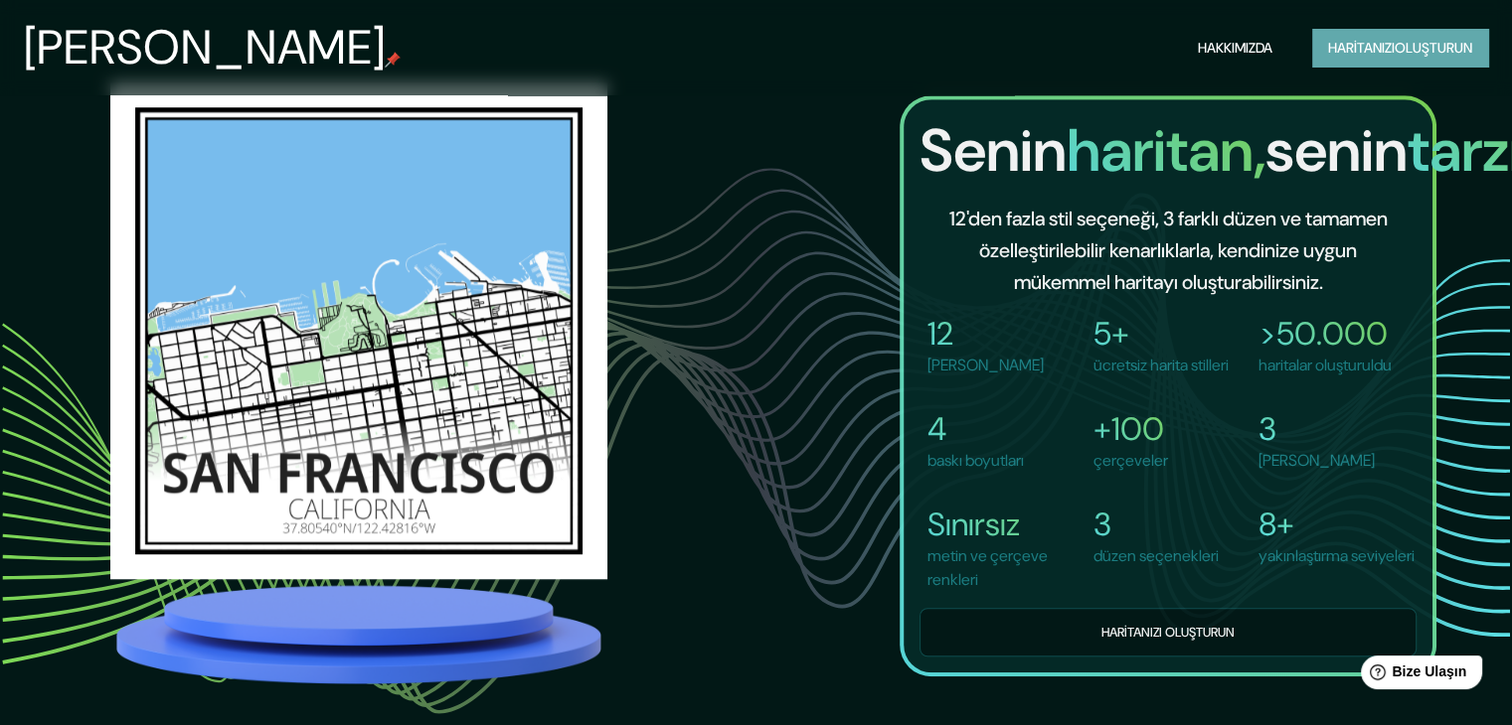
click at [1368, 53] on font "Haritanızı" at bounding box center [1361, 48] width 67 height 18
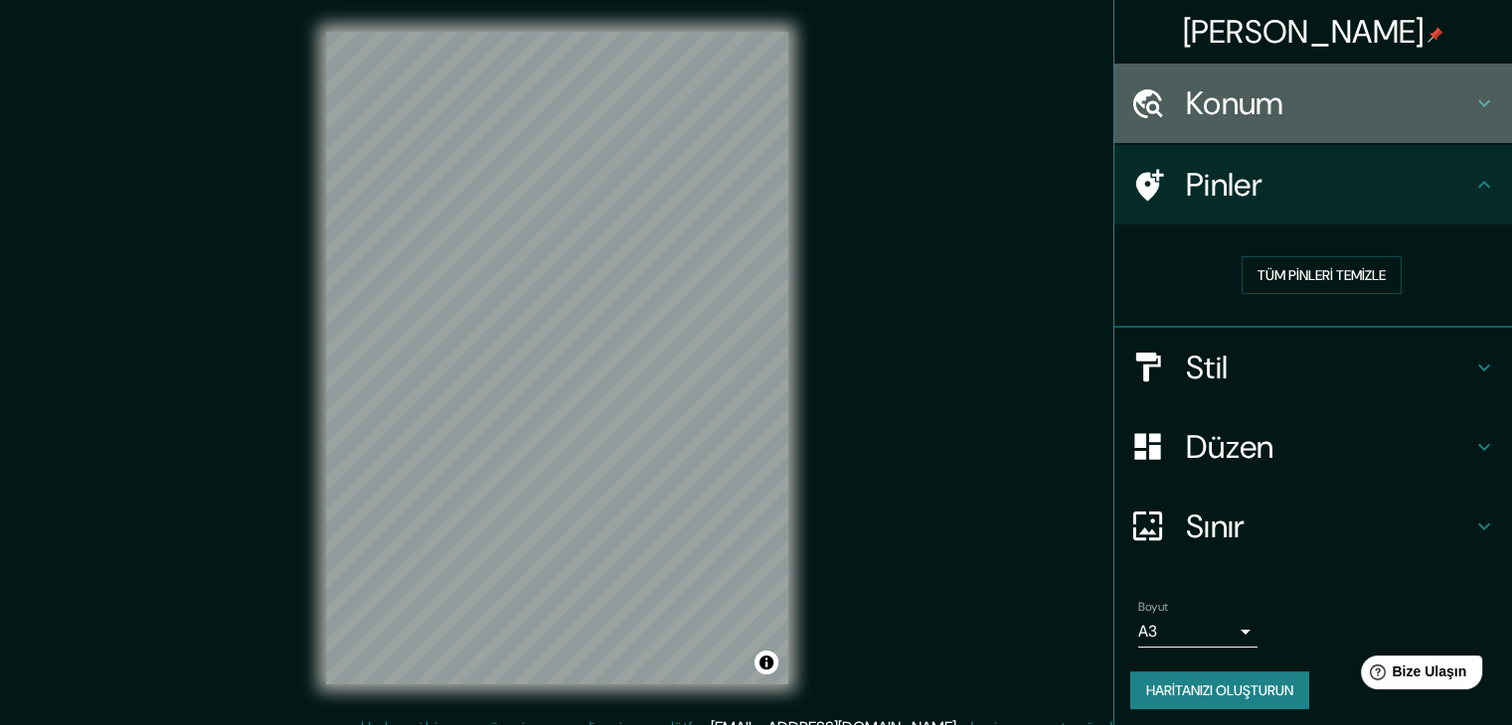
click at [1337, 109] on h4 "Konum" at bounding box center [1329, 103] width 286 height 40
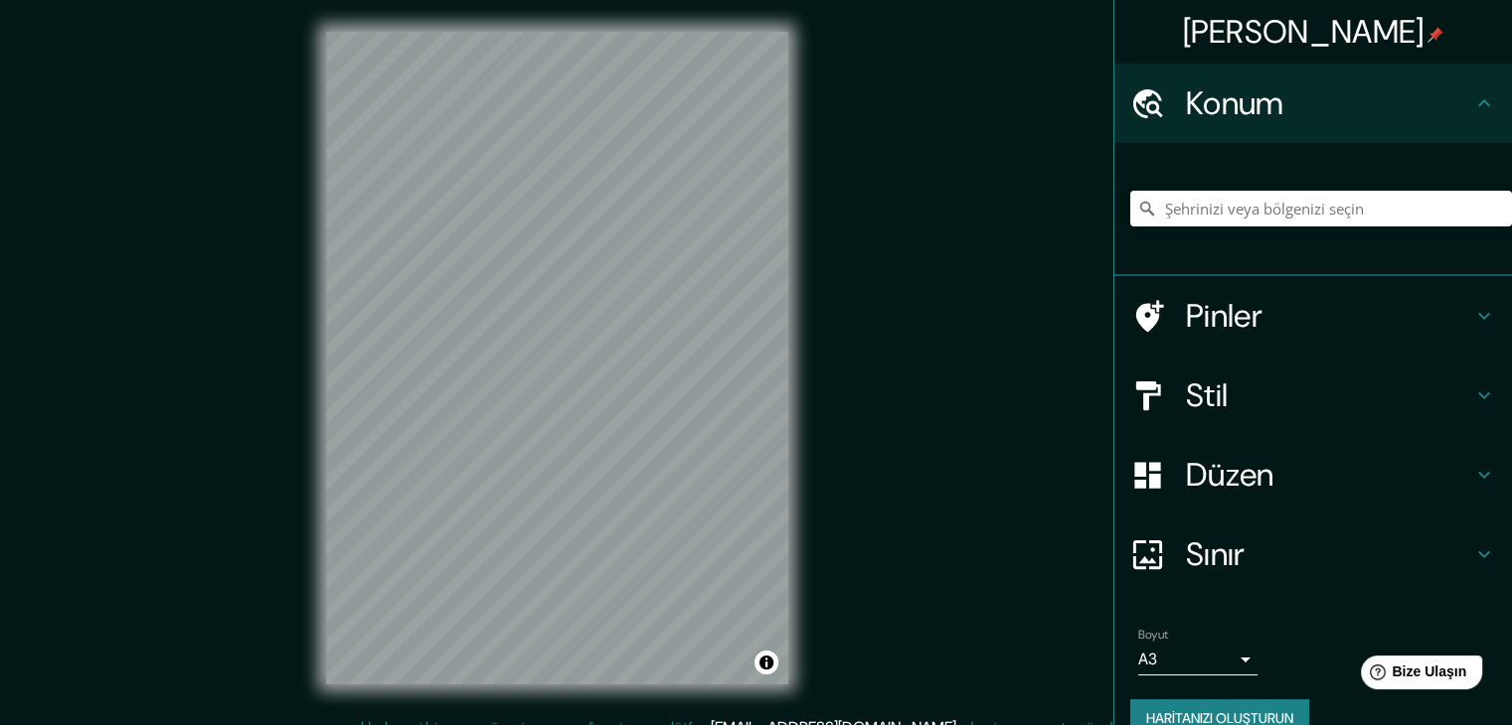
click at [1231, 229] on div at bounding box center [1321, 208] width 382 height 99
click at [1229, 228] on div at bounding box center [1321, 208] width 382 height 99
click at [1220, 204] on input "Şehrinizi veya bölgenizi seçin" at bounding box center [1321, 209] width 382 height 36
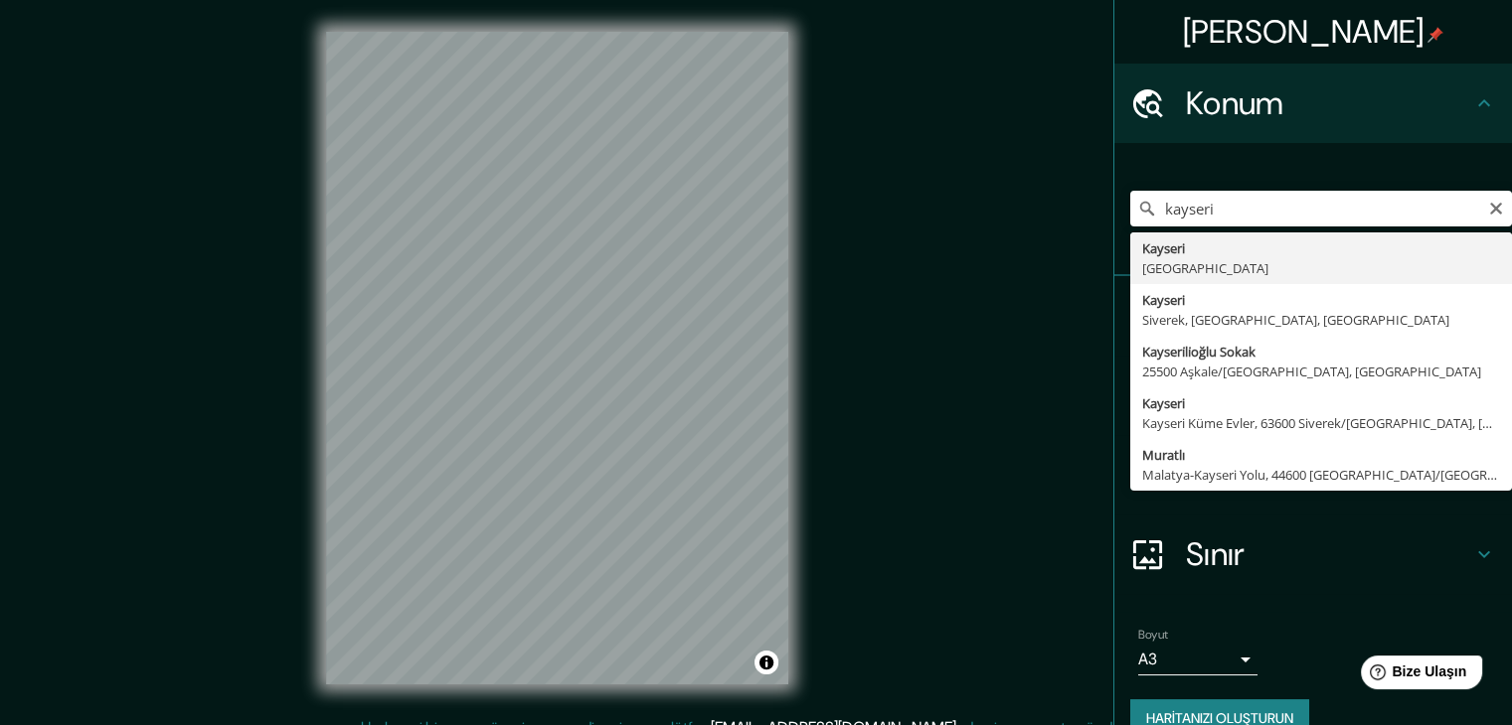
type input "[GEOGRAPHIC_DATA], [GEOGRAPHIC_DATA]"
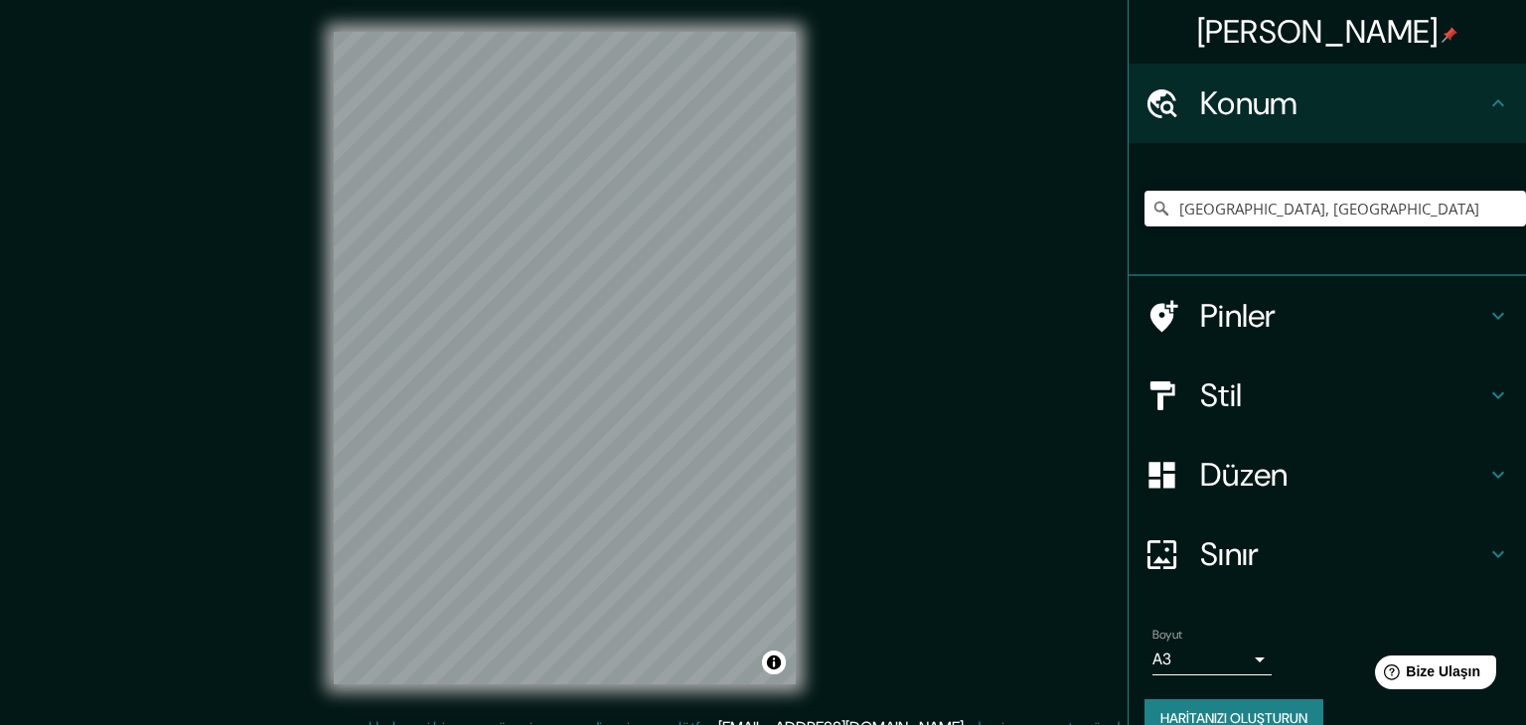
click at [1139, 653] on body "Haritalama Konum Kayseri, Türkiye Pinler Stil Düzen Sınır Bir kenarlık seçin. İ…" at bounding box center [763, 362] width 1526 height 725
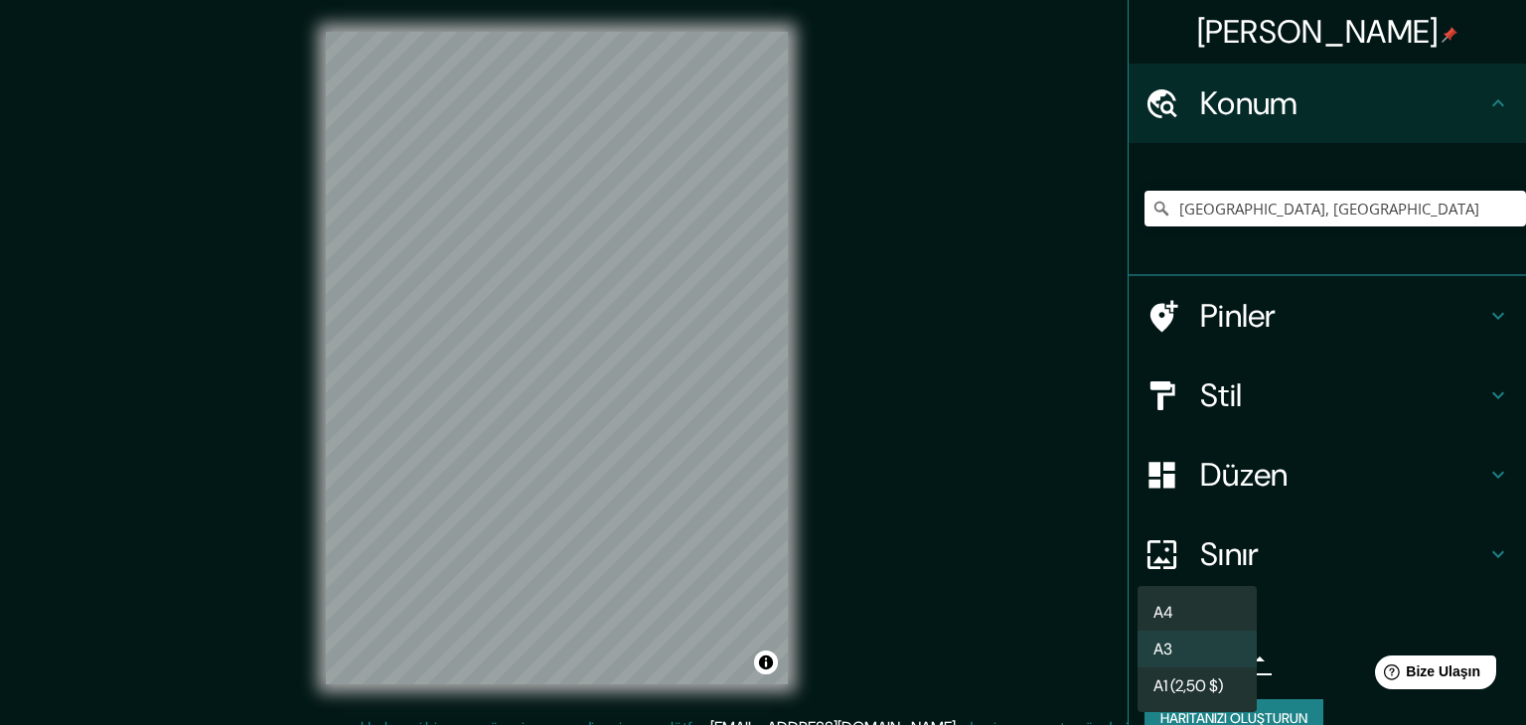
click at [1179, 650] on li "A3" at bounding box center [1197, 649] width 119 height 37
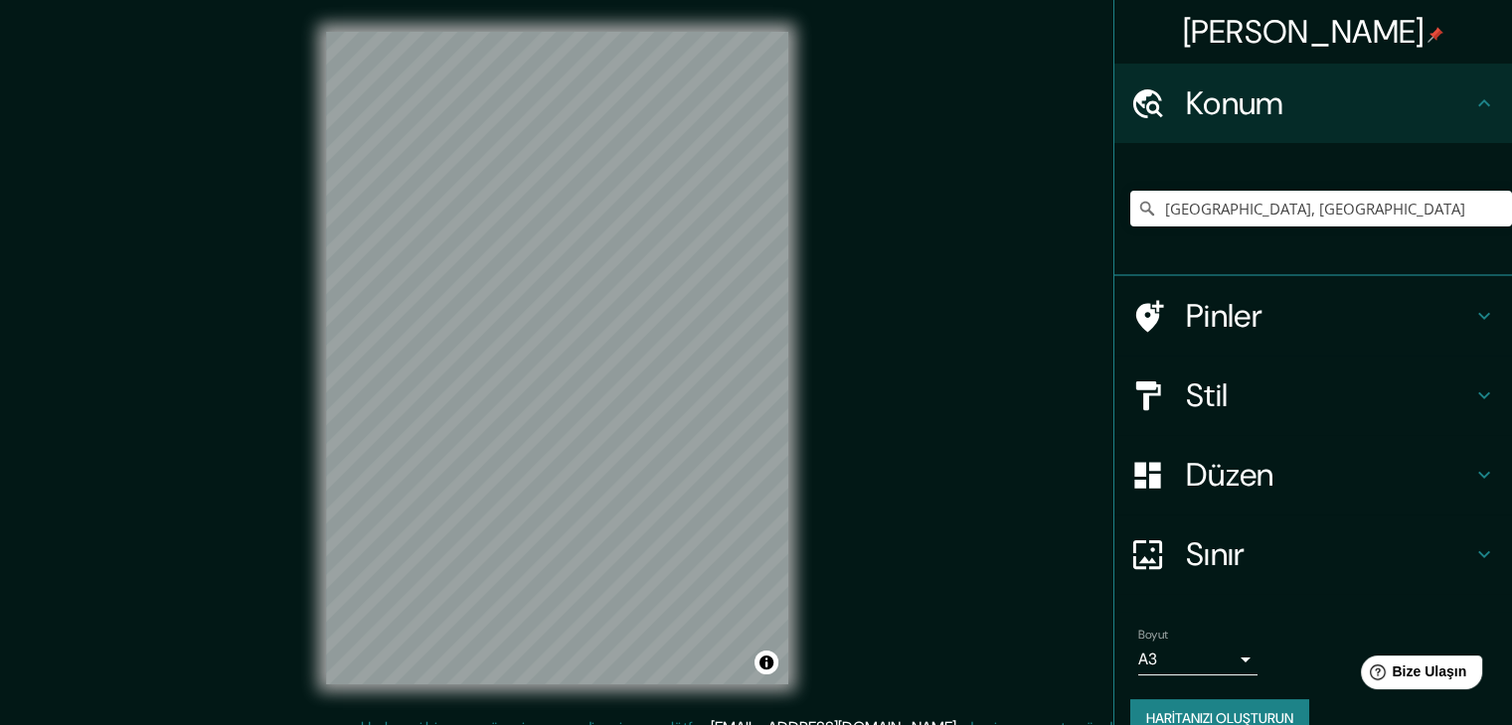
click at [1252, 706] on font "Haritanızı oluşturun" at bounding box center [1219, 719] width 147 height 26
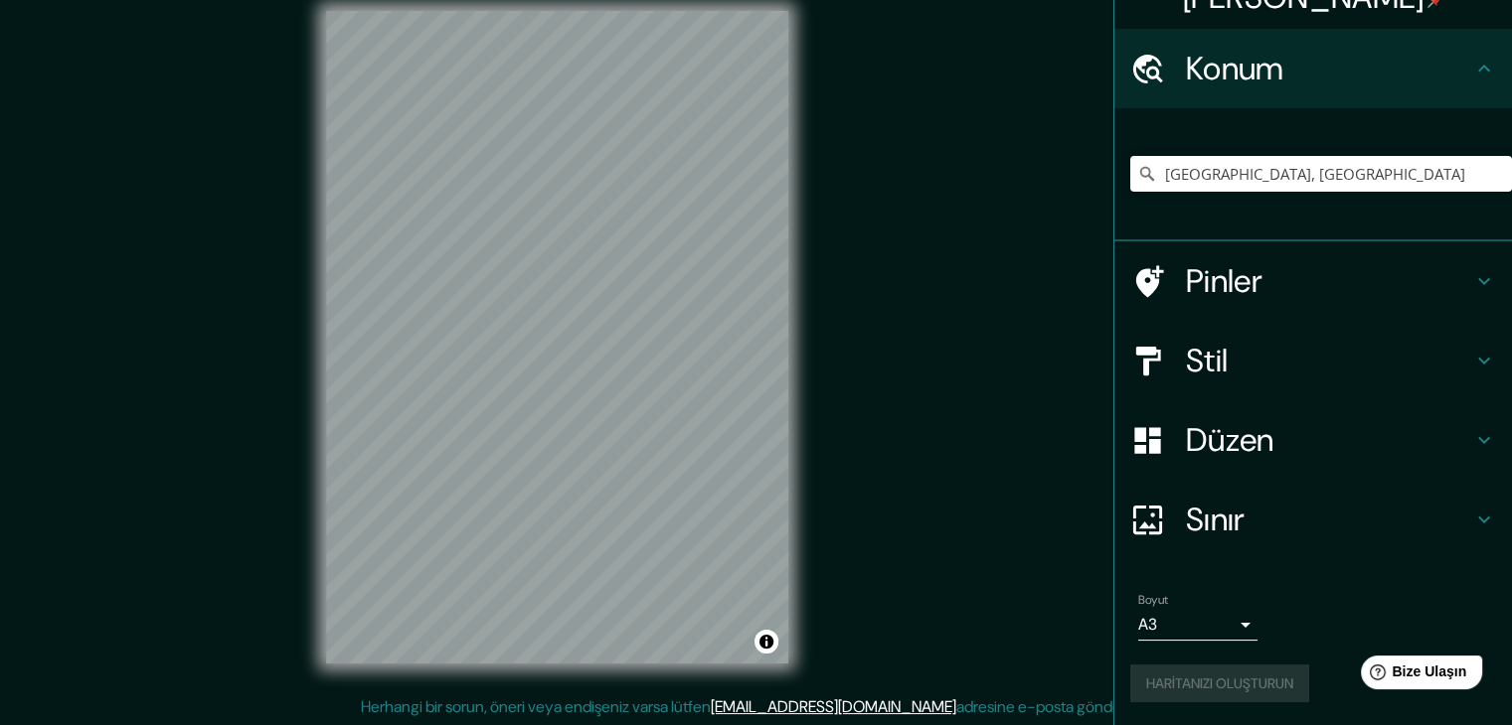
scroll to position [23, 0]
click at [1225, 678] on div "Haritanızı oluşturun" at bounding box center [1313, 684] width 366 height 38
click at [1224, 677] on div "Haritanızı oluşturun" at bounding box center [1313, 684] width 366 height 38
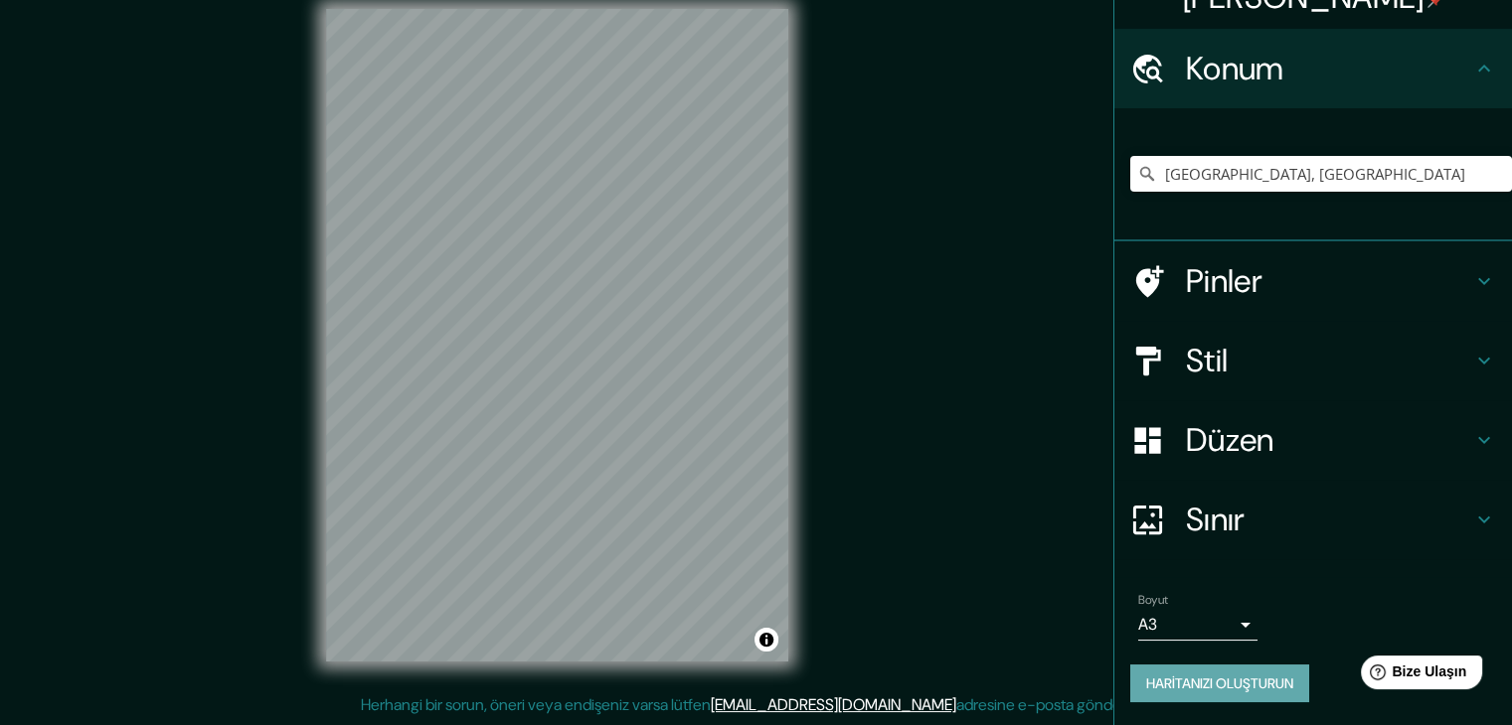
click at [1187, 671] on font "Haritanızı oluşturun" at bounding box center [1219, 684] width 147 height 26
